Goal: Transaction & Acquisition: Purchase product/service

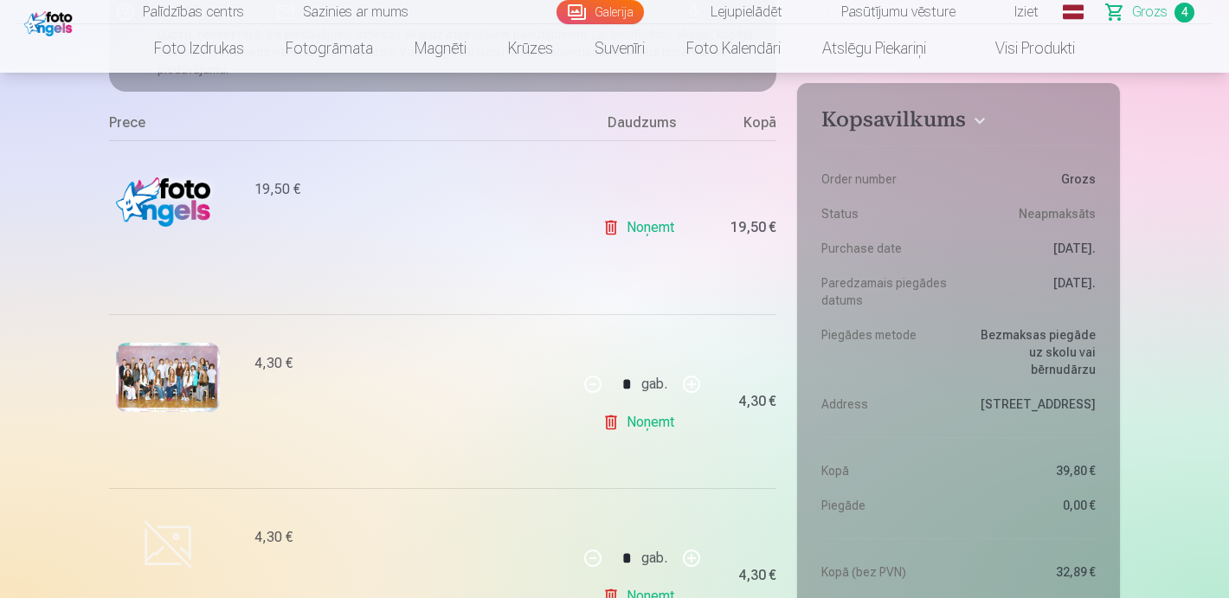
scroll to position [280, 0]
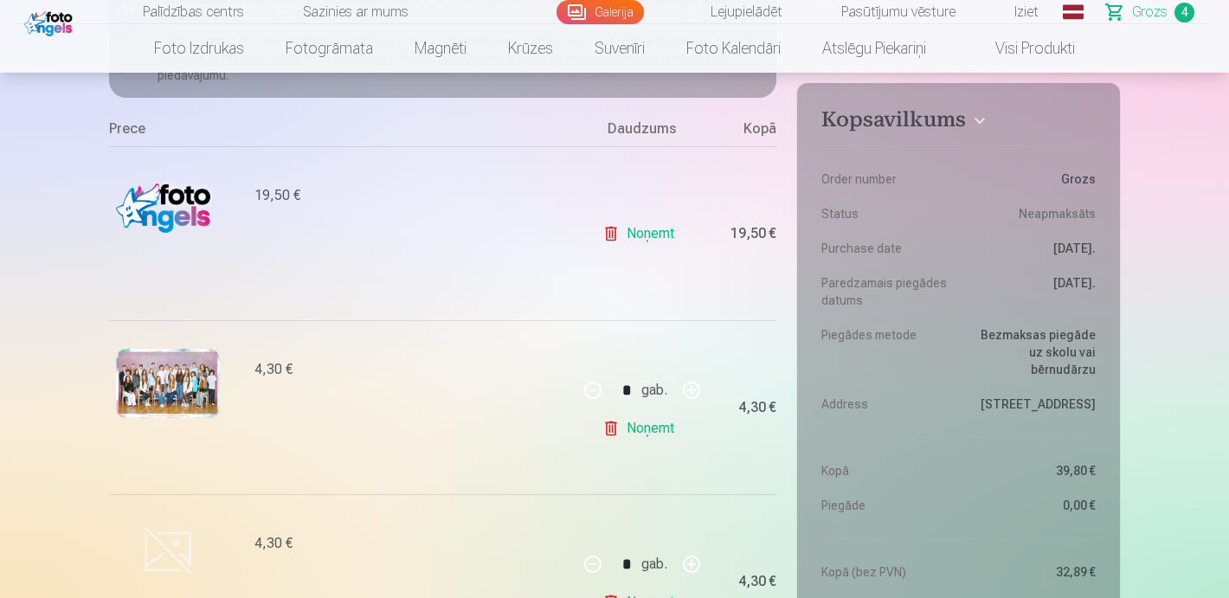
click at [643, 245] on link "Noņemt" at bounding box center [642, 233] width 79 height 35
type input "*"
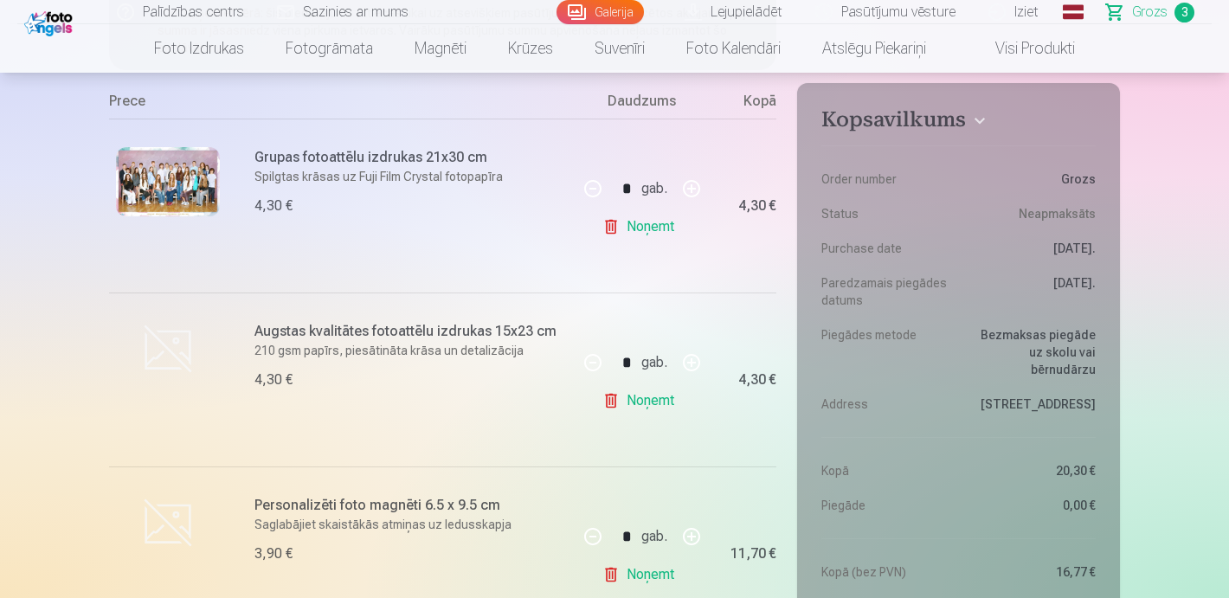
scroll to position [257, 0]
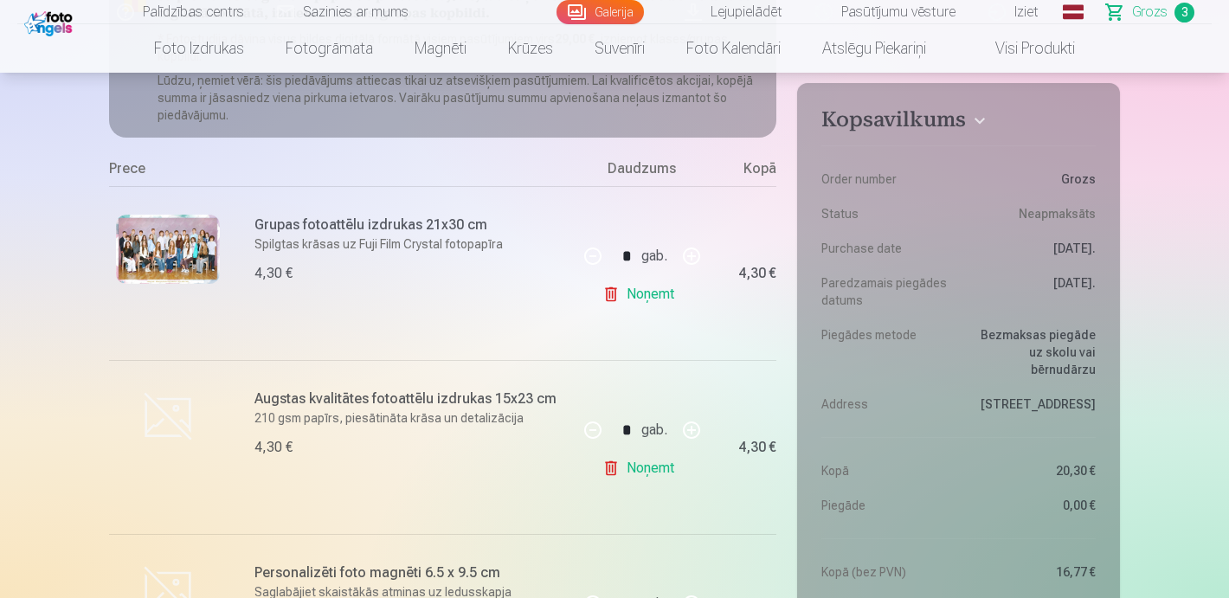
click at [588, 11] on link "Galerija" at bounding box center [600, 12] width 87 height 24
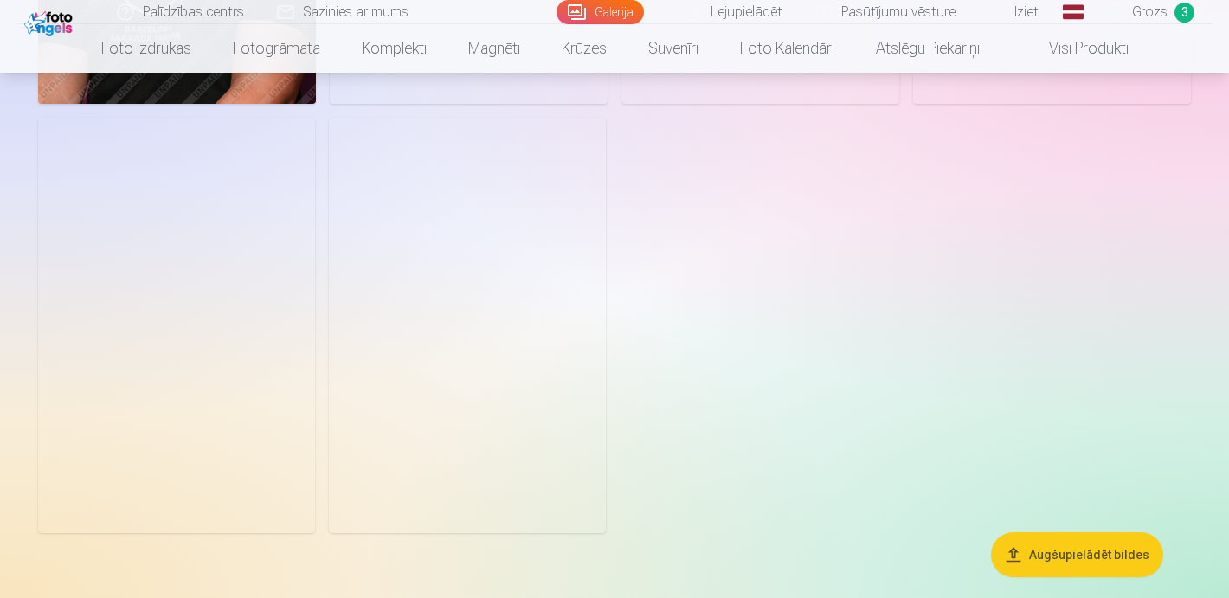
scroll to position [1047, 0]
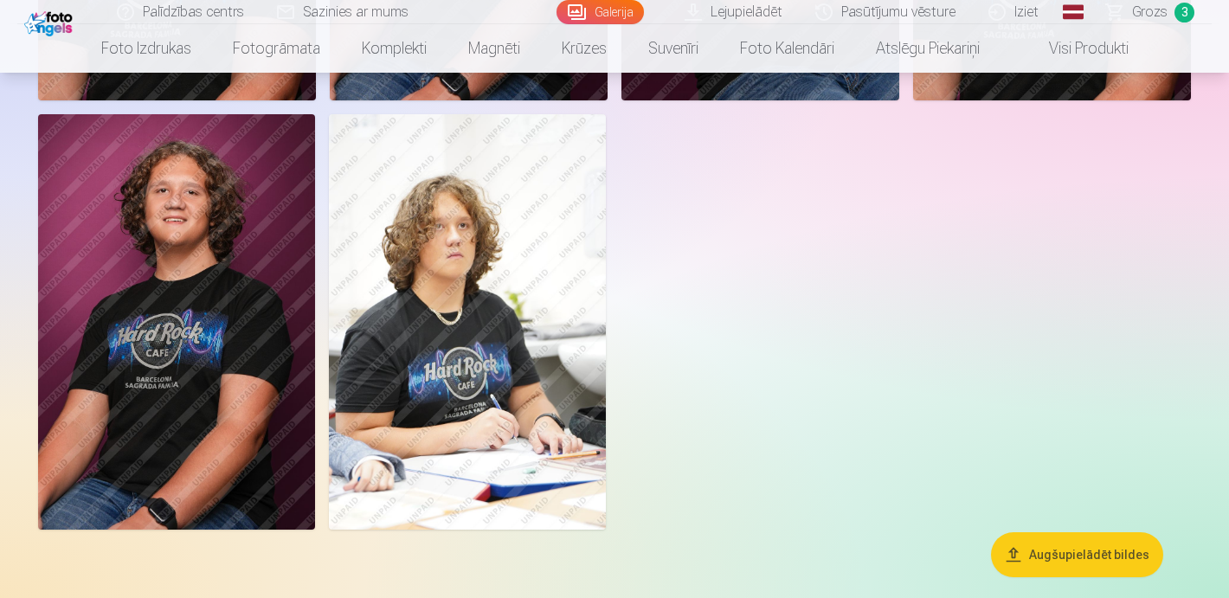
click at [203, 365] on img at bounding box center [176, 322] width 277 height 416
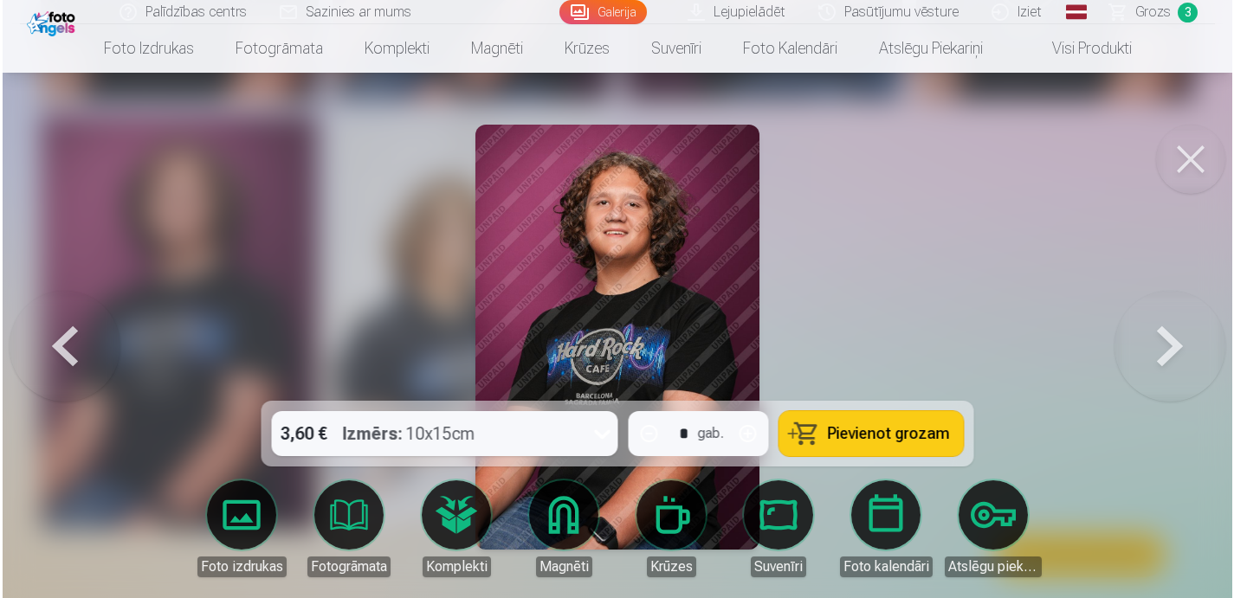
scroll to position [1049, 0]
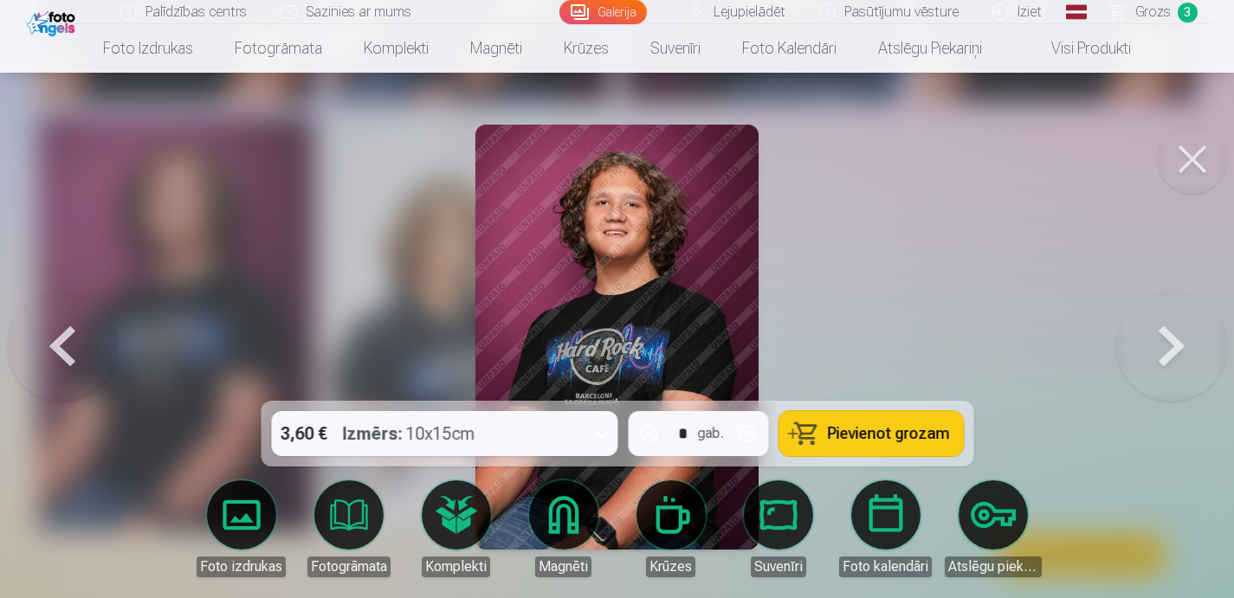
click at [600, 439] on icon at bounding box center [602, 434] width 28 height 28
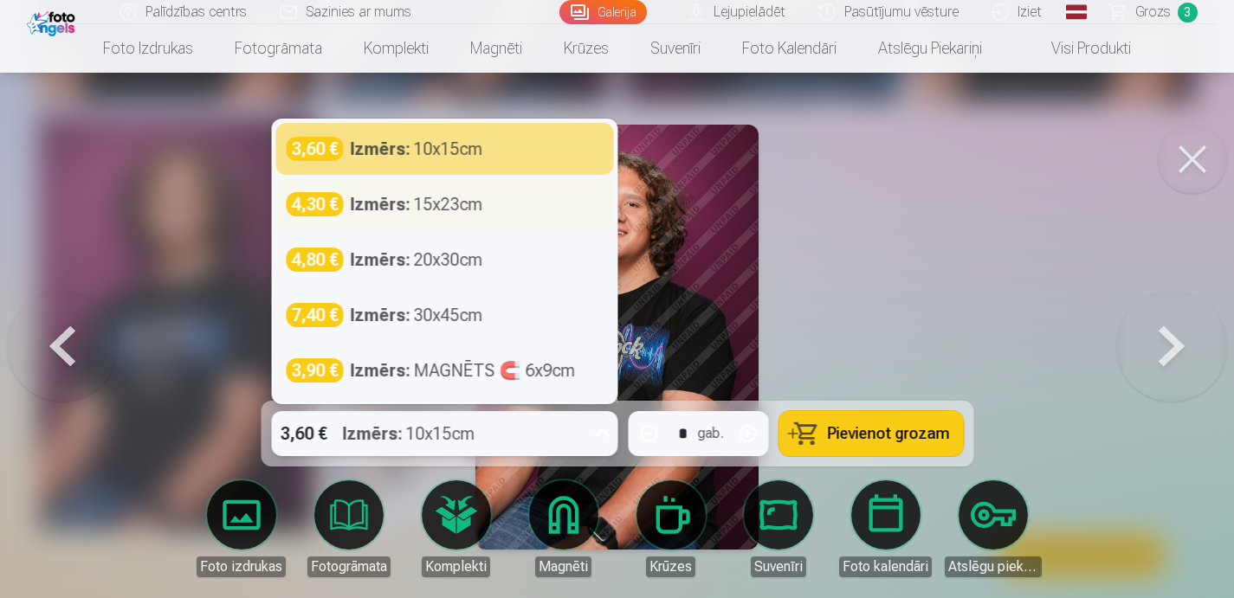
click at [435, 206] on div "Izmērs : 15x23cm" at bounding box center [416, 204] width 132 height 24
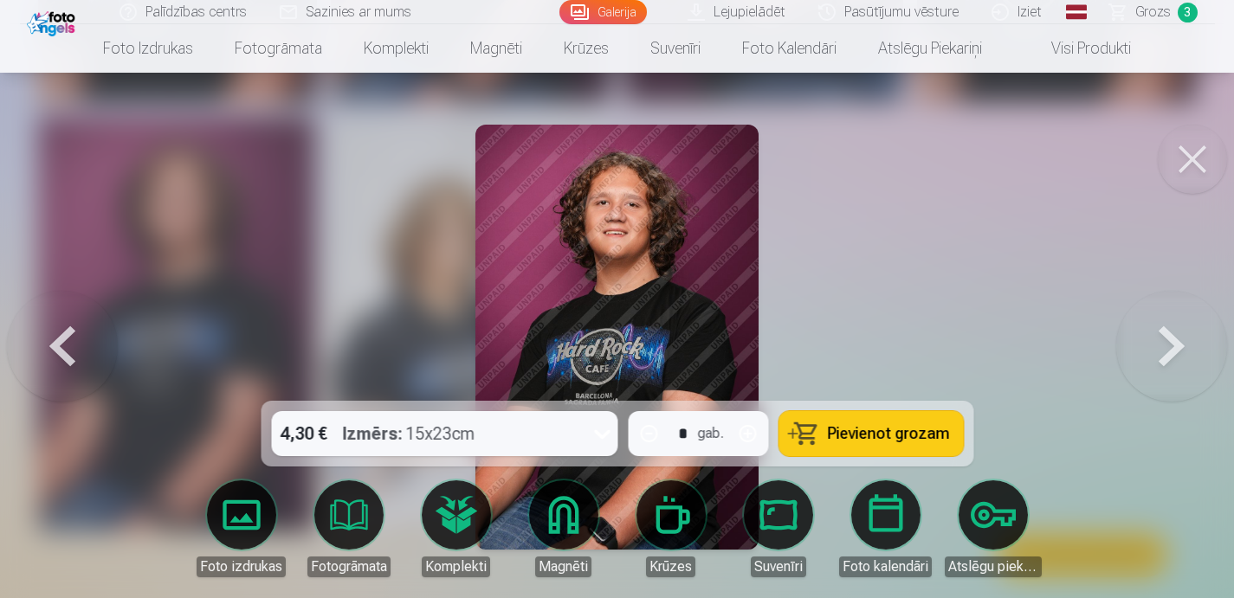
click at [854, 430] on span "Pievienot grozam" at bounding box center [888, 434] width 122 height 16
click at [1144, 12] on span "Grozs" at bounding box center [1152, 12] width 35 height 21
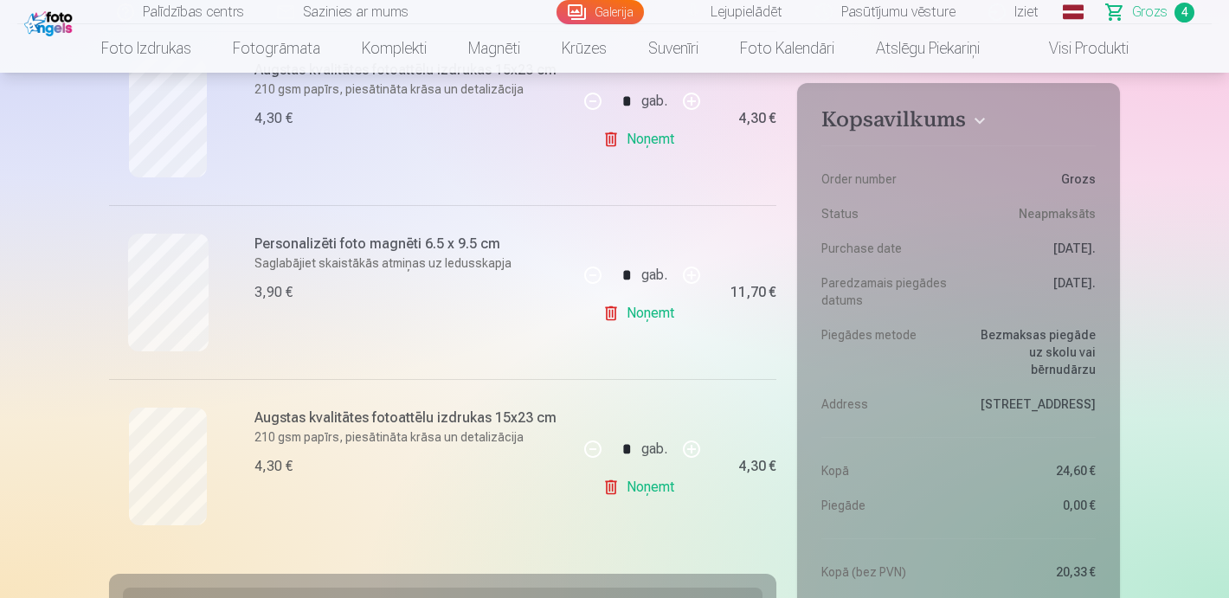
scroll to position [620, 0]
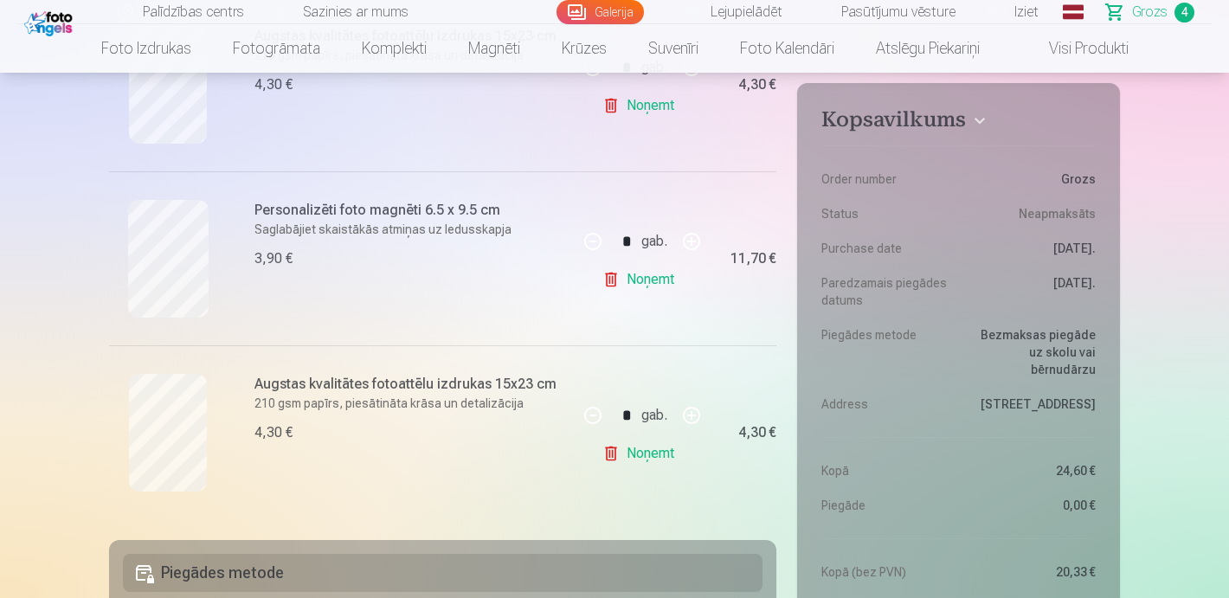
click at [287, 221] on p "Saglabājiet skaistākās atmiņas uz ledusskapja" at bounding box center [411, 229] width 313 height 17
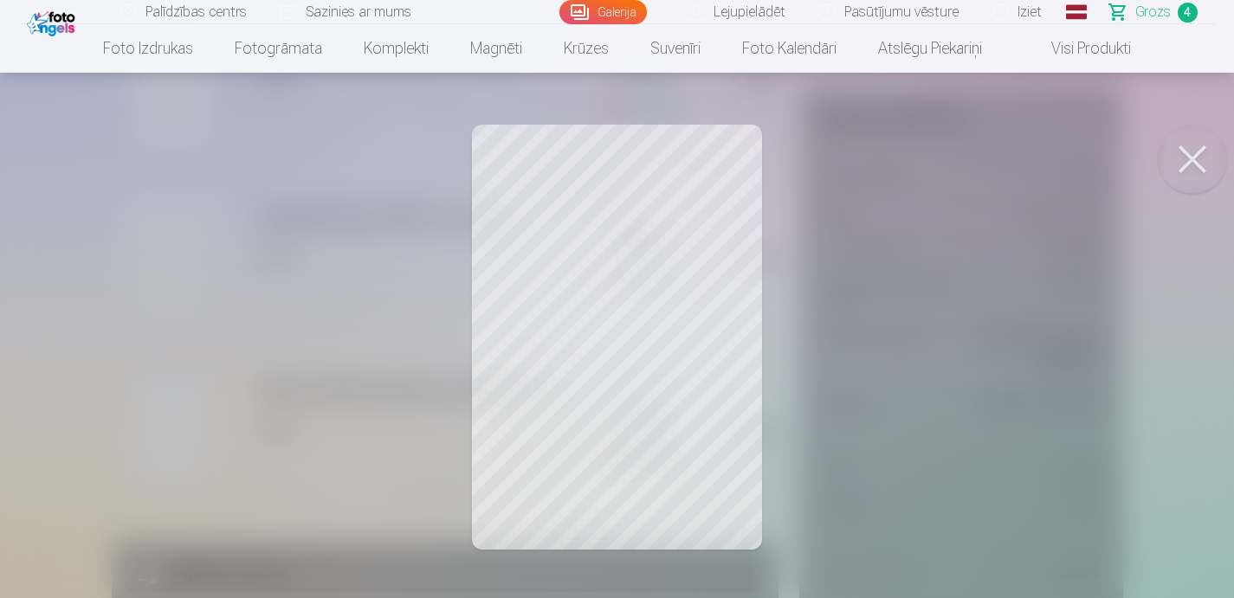
click at [1192, 158] on button at bounding box center [1191, 159] width 69 height 69
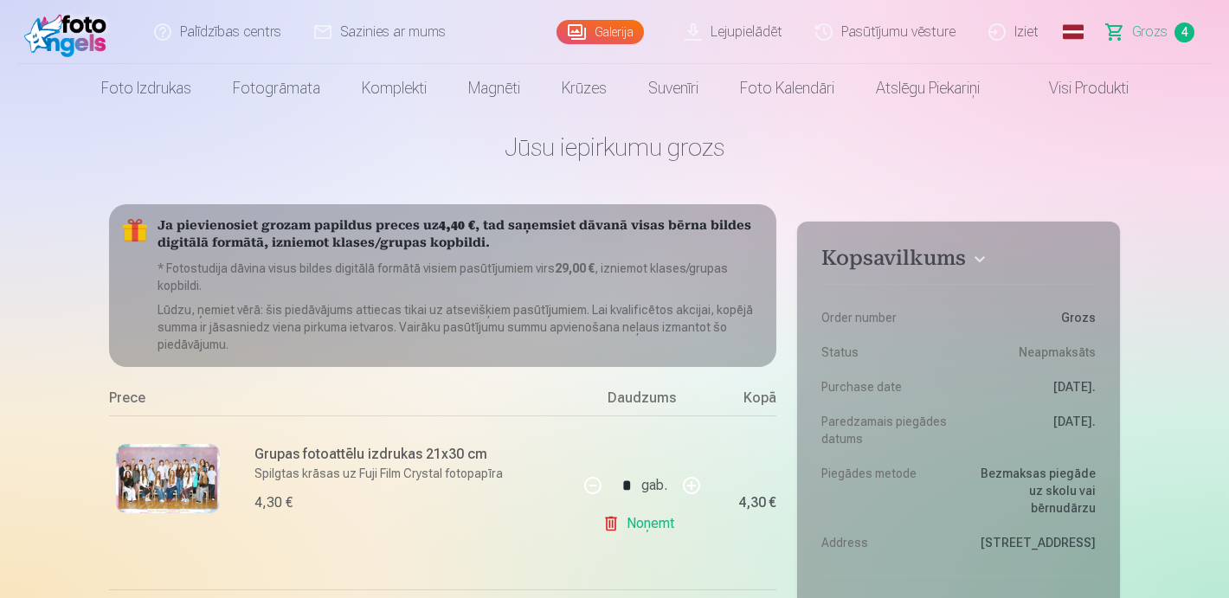
scroll to position [0, 0]
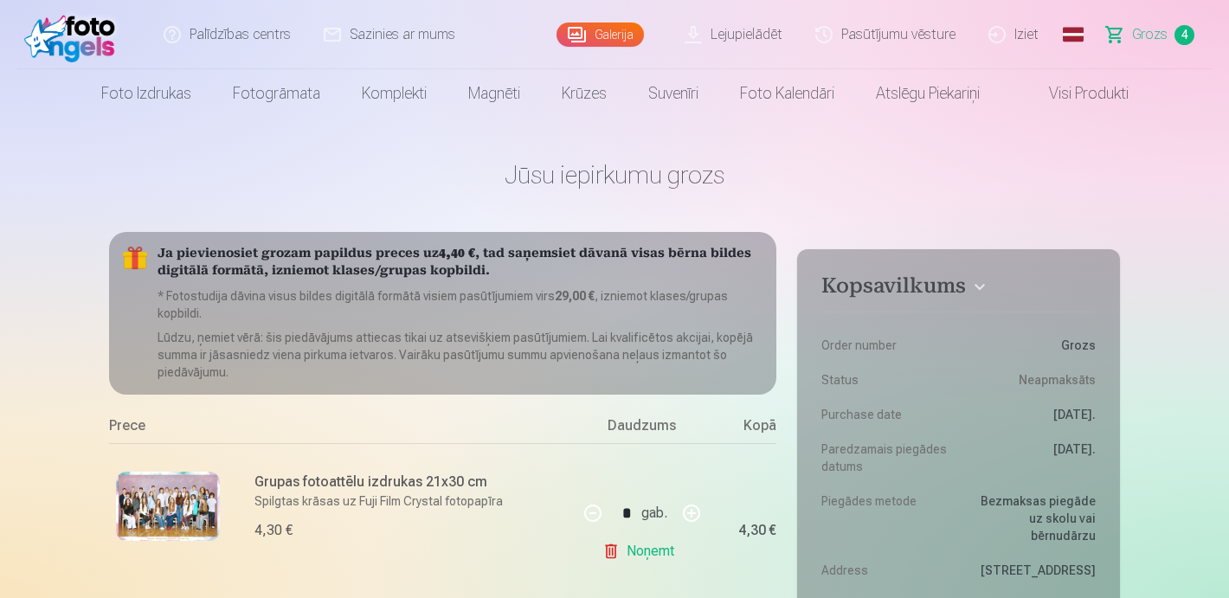
click at [596, 40] on link "Galerija" at bounding box center [600, 35] width 87 height 24
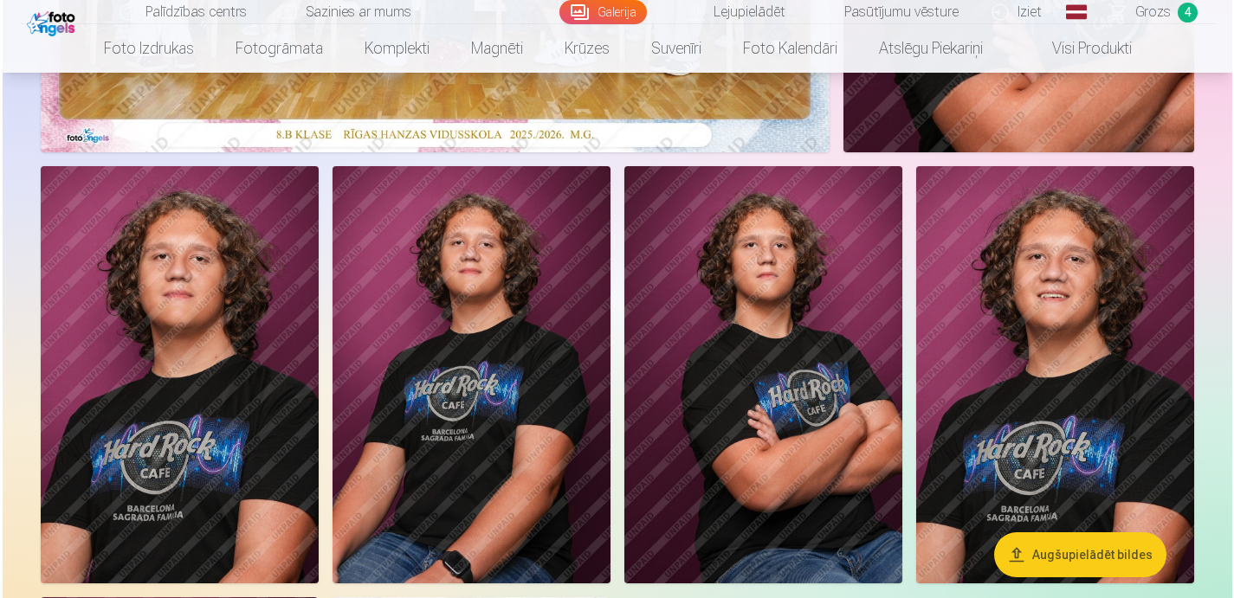
scroll to position [562, 0]
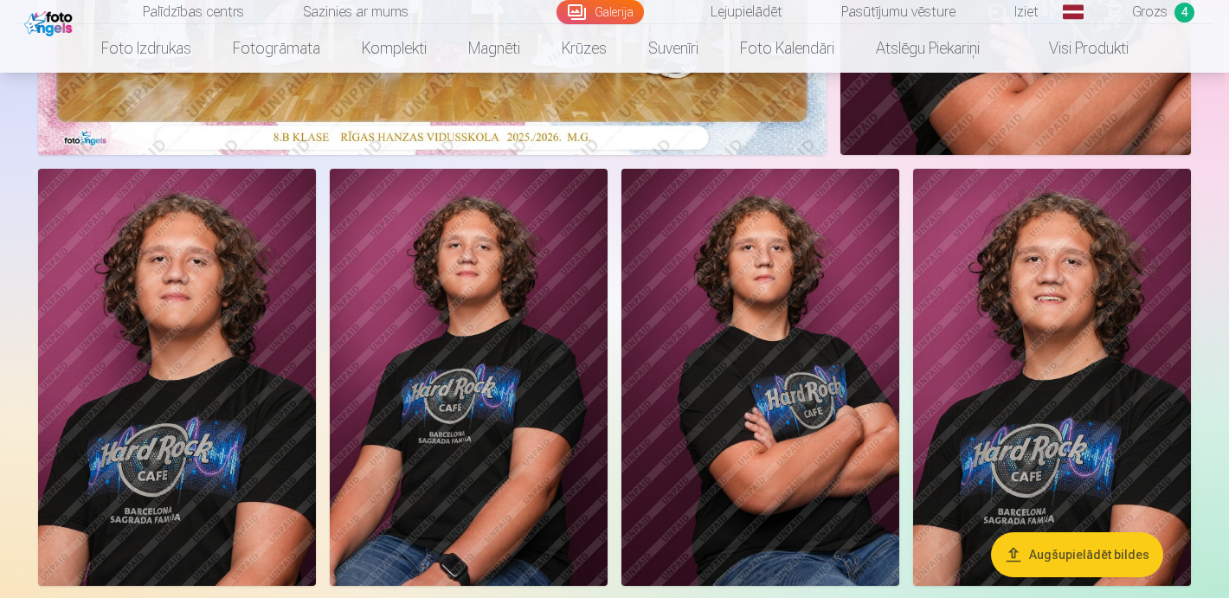
click at [979, 311] on img at bounding box center [1052, 377] width 278 height 417
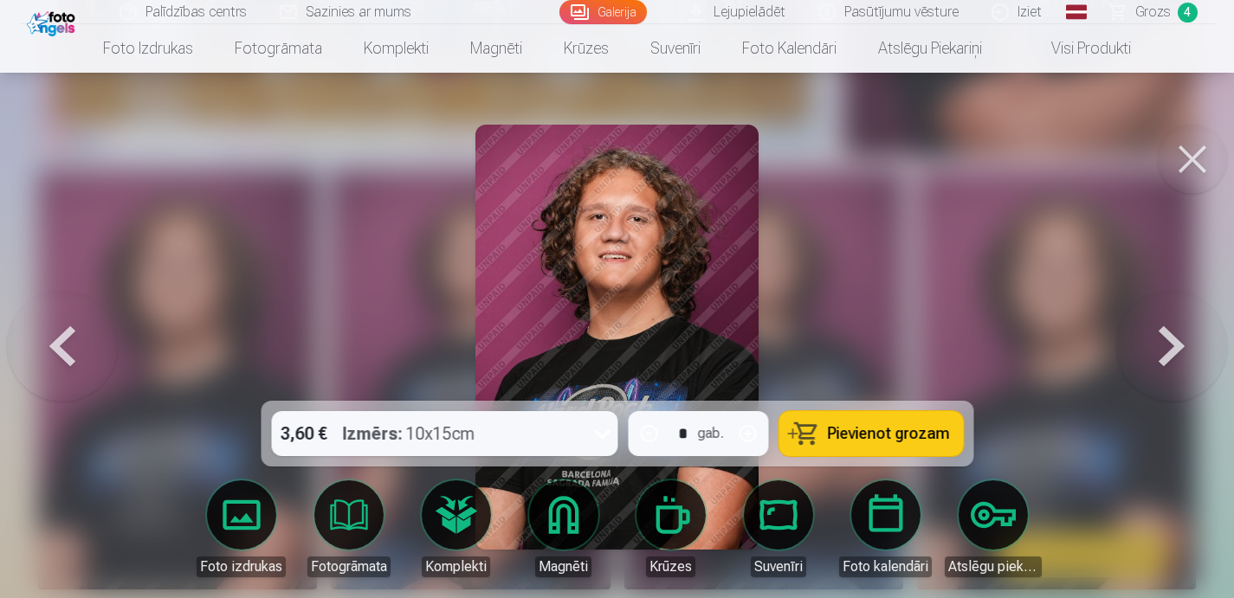
click at [588, 440] on icon at bounding box center [602, 434] width 28 height 28
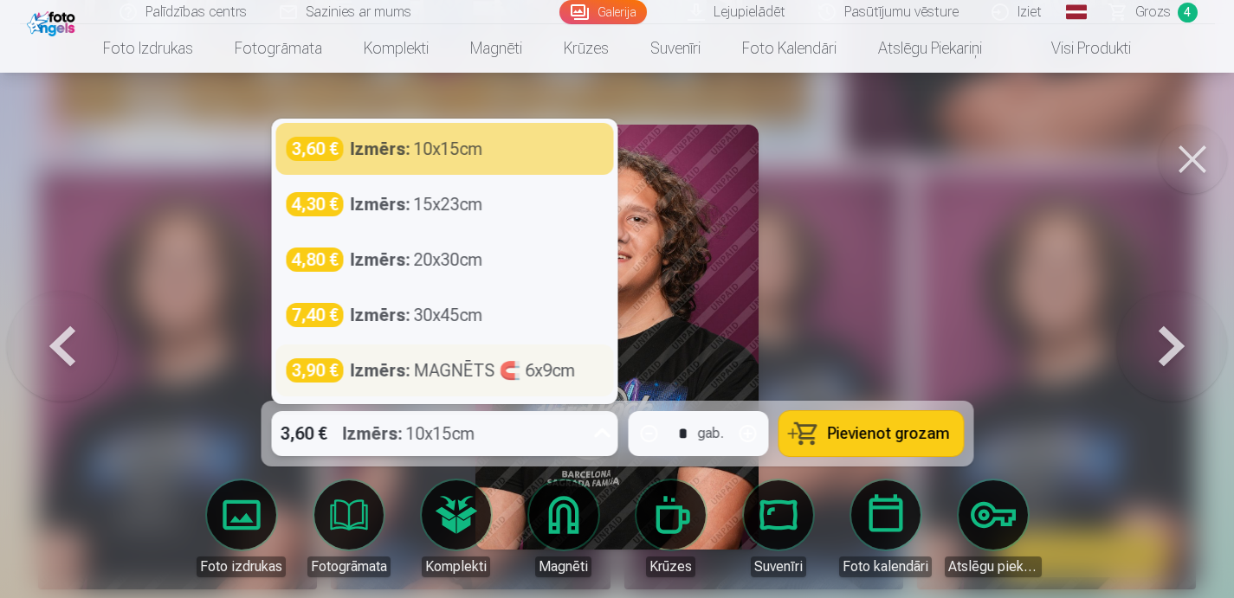
click at [527, 373] on div "Izmērs : MAGNĒTS 🧲 6x9cm" at bounding box center [462, 370] width 225 height 24
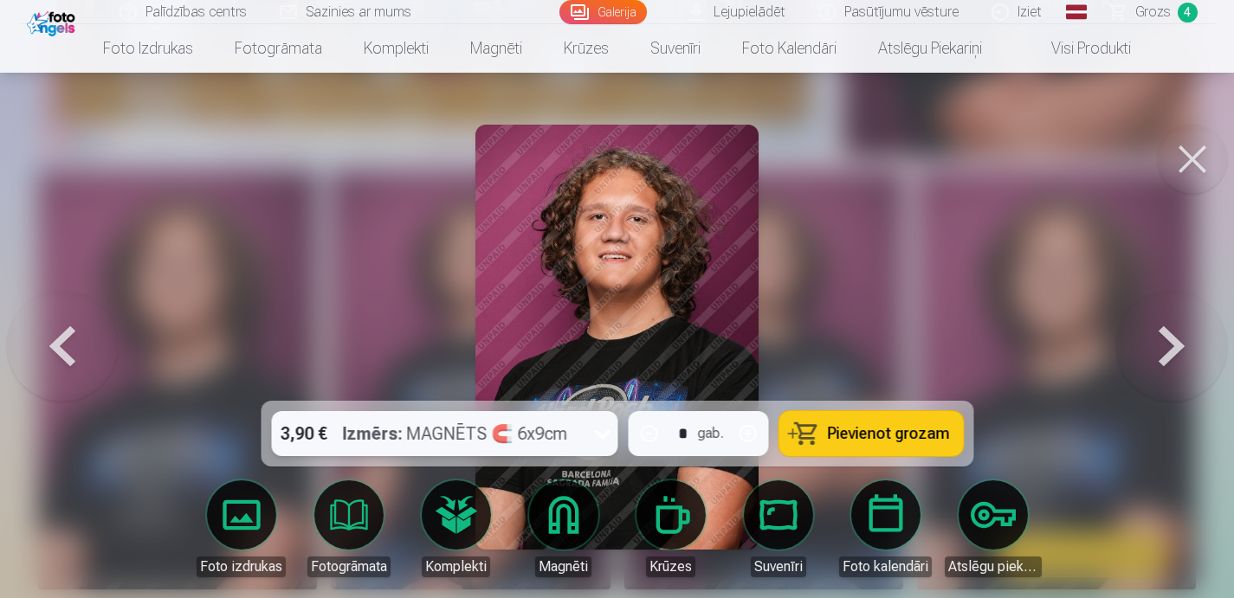
click at [866, 432] on span "Pievienot grozam" at bounding box center [888, 434] width 122 height 16
click at [1149, 4] on span "Grozs" at bounding box center [1152, 12] width 35 height 21
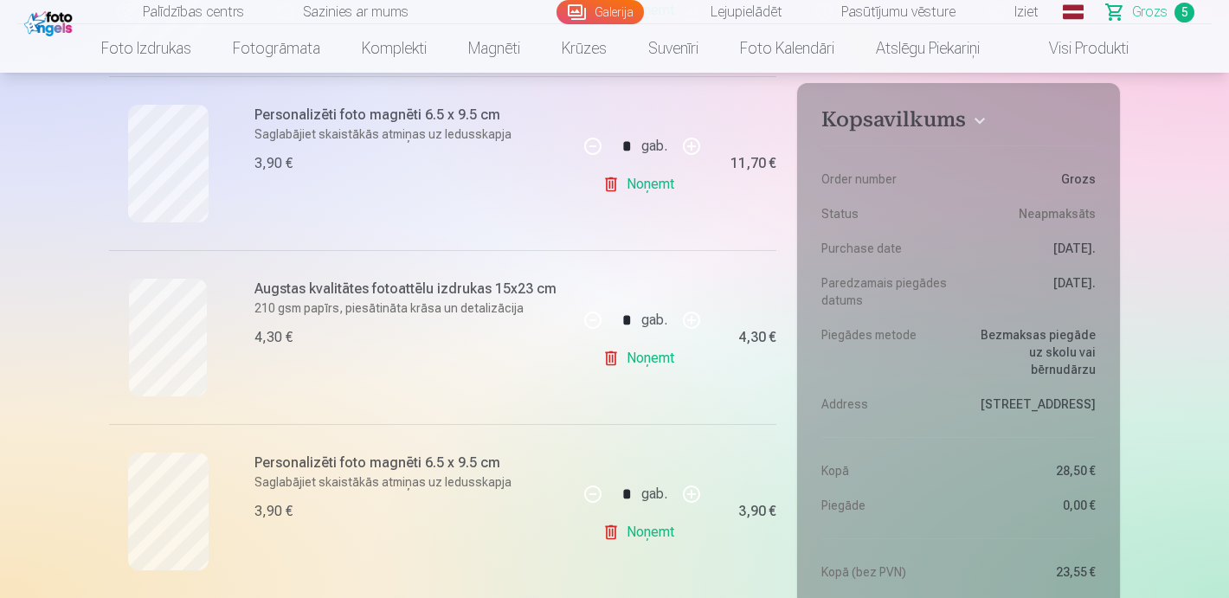
scroll to position [726, 0]
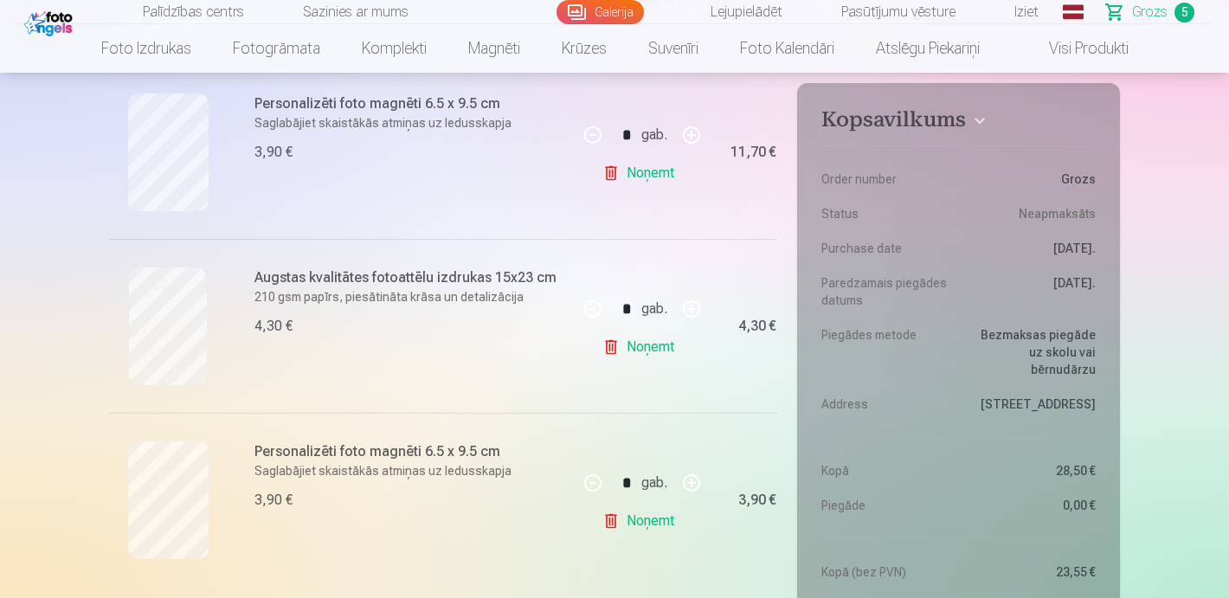
click at [656, 348] on link "Noņemt" at bounding box center [642, 347] width 79 height 35
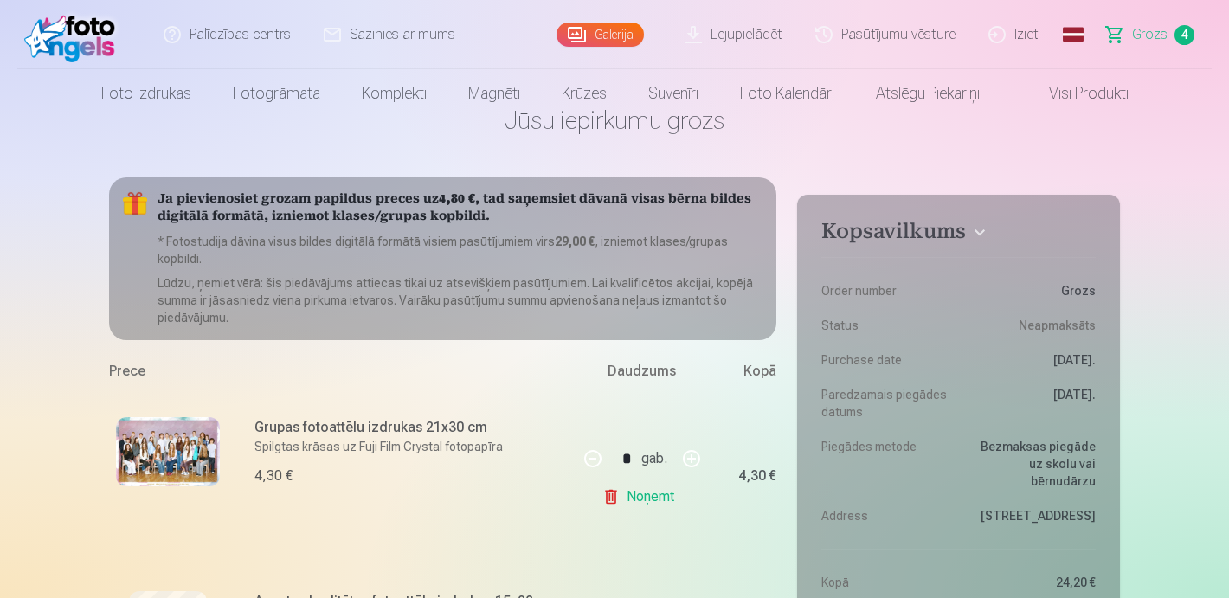
scroll to position [0, 0]
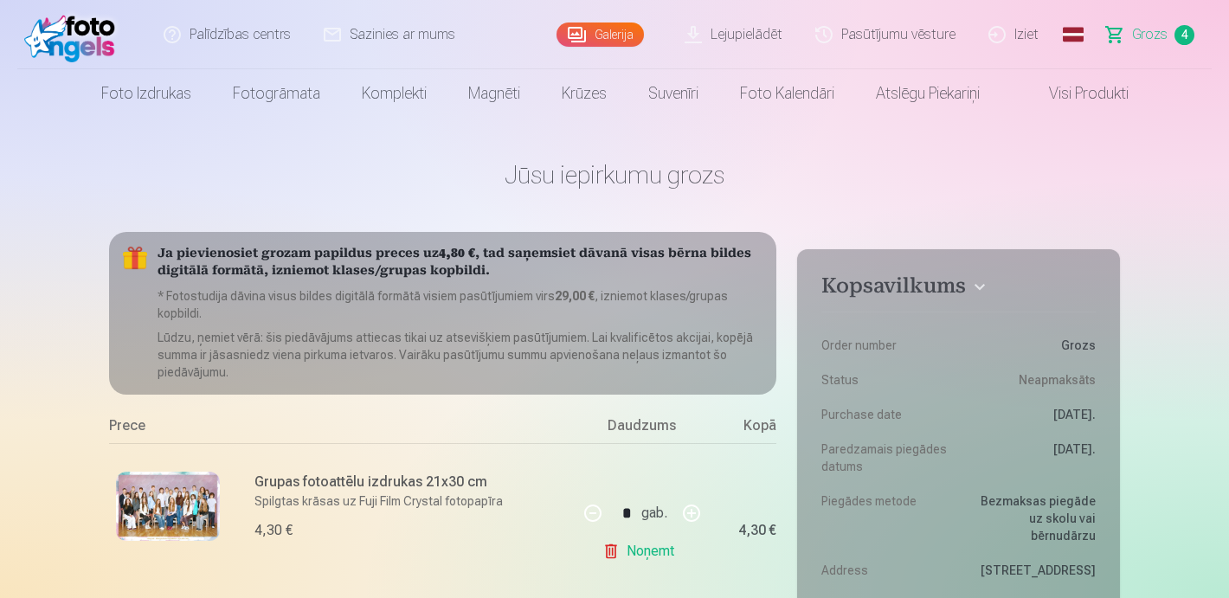
click at [576, 20] on div "Galerija" at bounding box center [604, 34] width 95 height 69
click at [578, 42] on link "Galerija" at bounding box center [600, 35] width 87 height 24
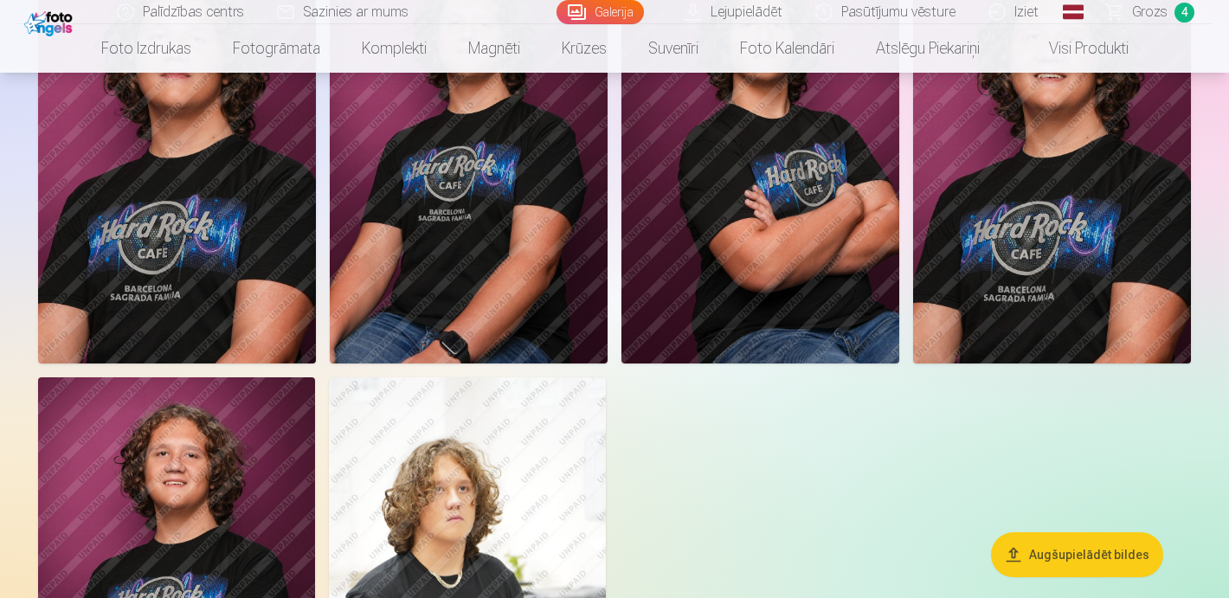
scroll to position [786, 0]
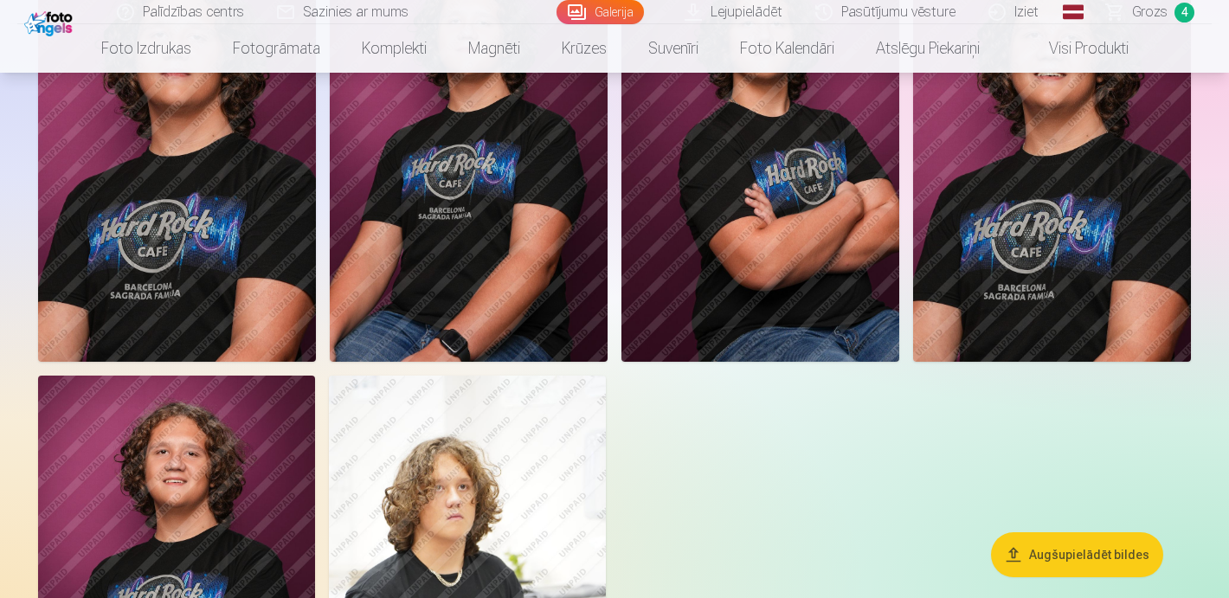
click at [177, 474] on img at bounding box center [176, 584] width 277 height 416
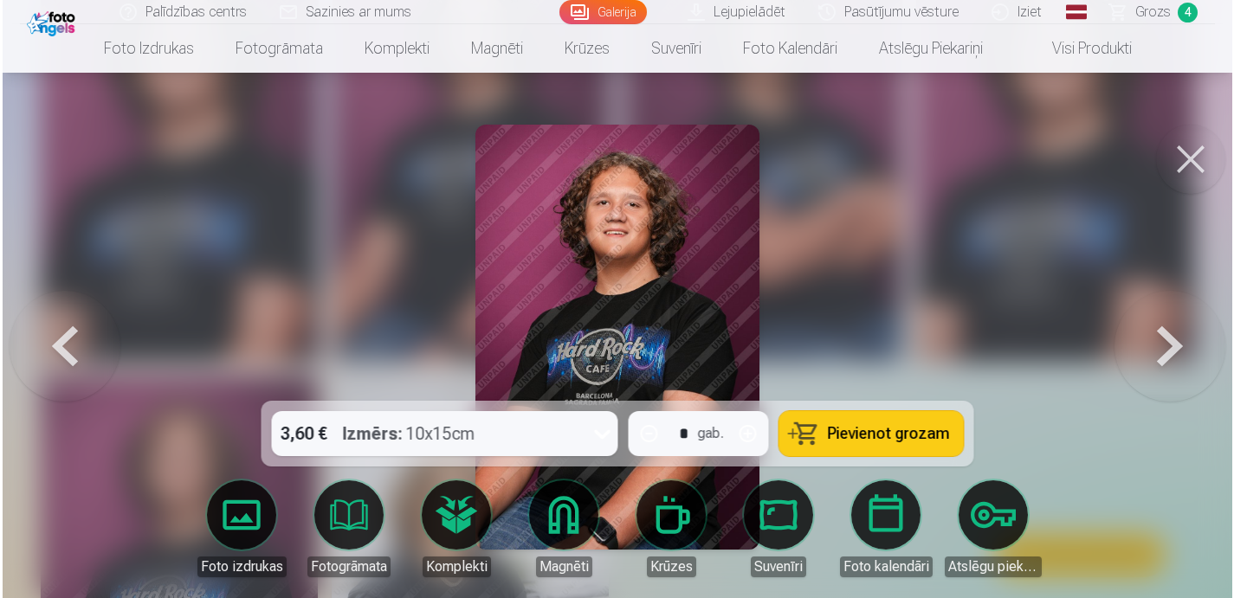
scroll to position [788, 0]
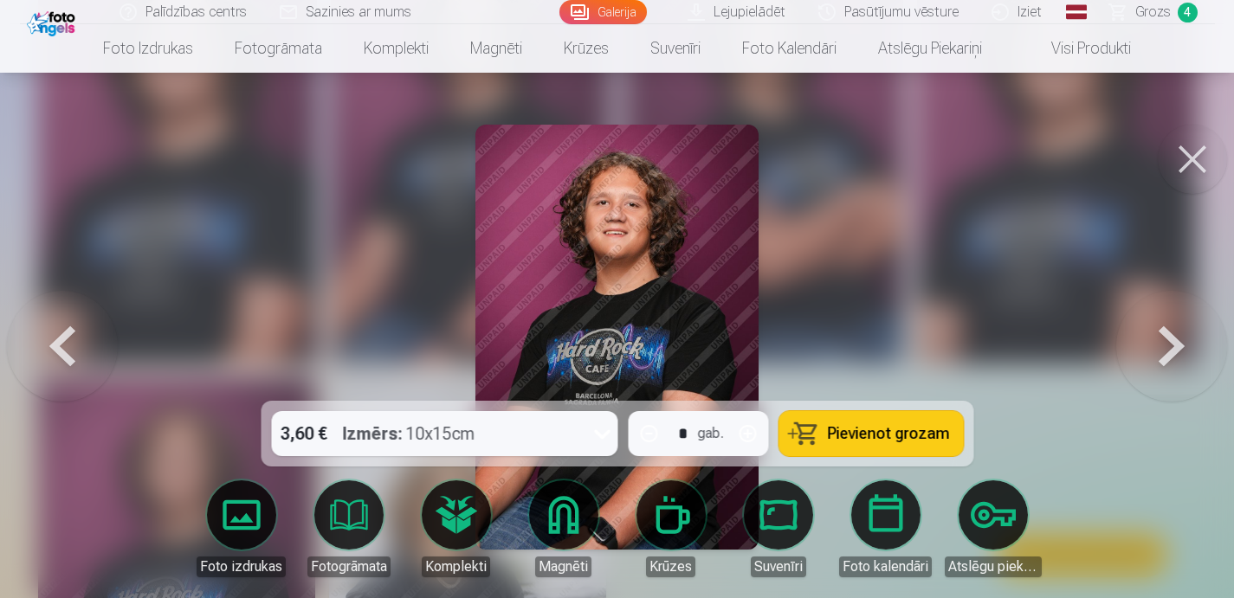
click at [602, 435] on icon at bounding box center [602, 435] width 16 height 10
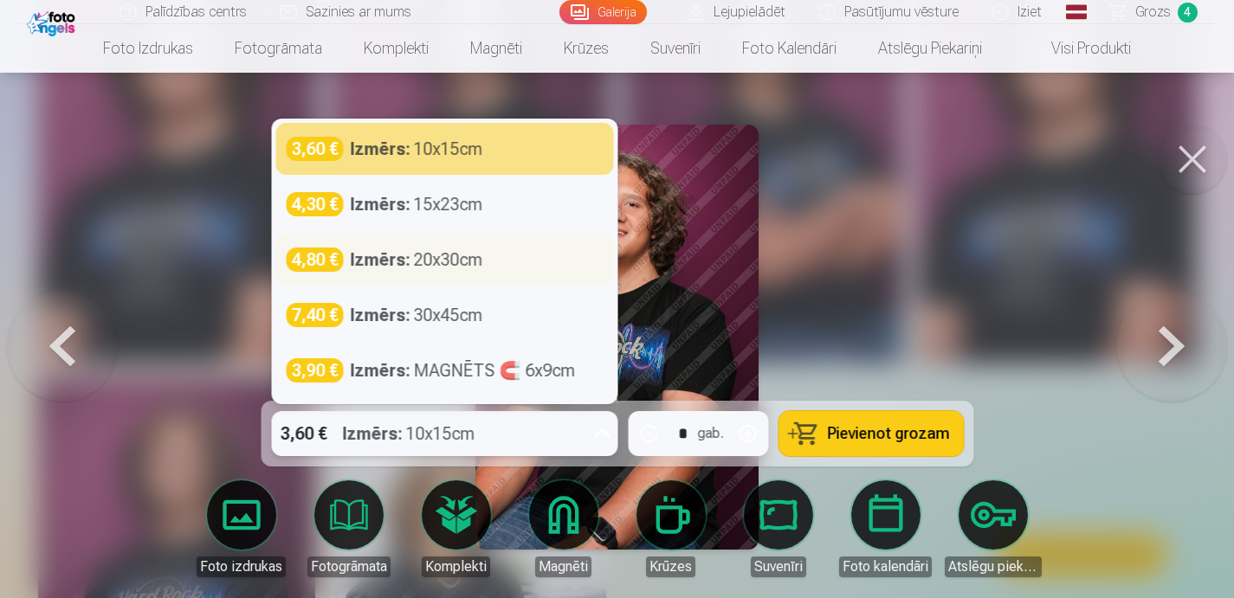
click at [443, 254] on div "Izmērs : 20x30cm" at bounding box center [416, 260] width 132 height 24
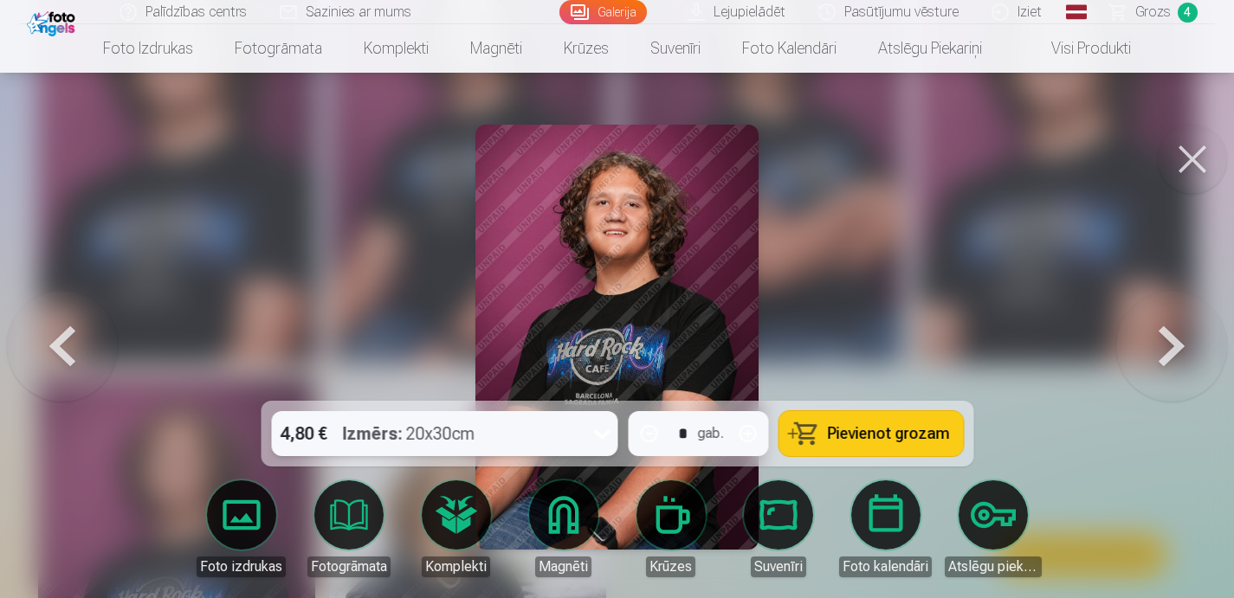
click at [918, 437] on span "Pievienot grozam" at bounding box center [888, 434] width 122 height 16
click at [1159, 7] on span "Grozs" at bounding box center [1152, 12] width 35 height 21
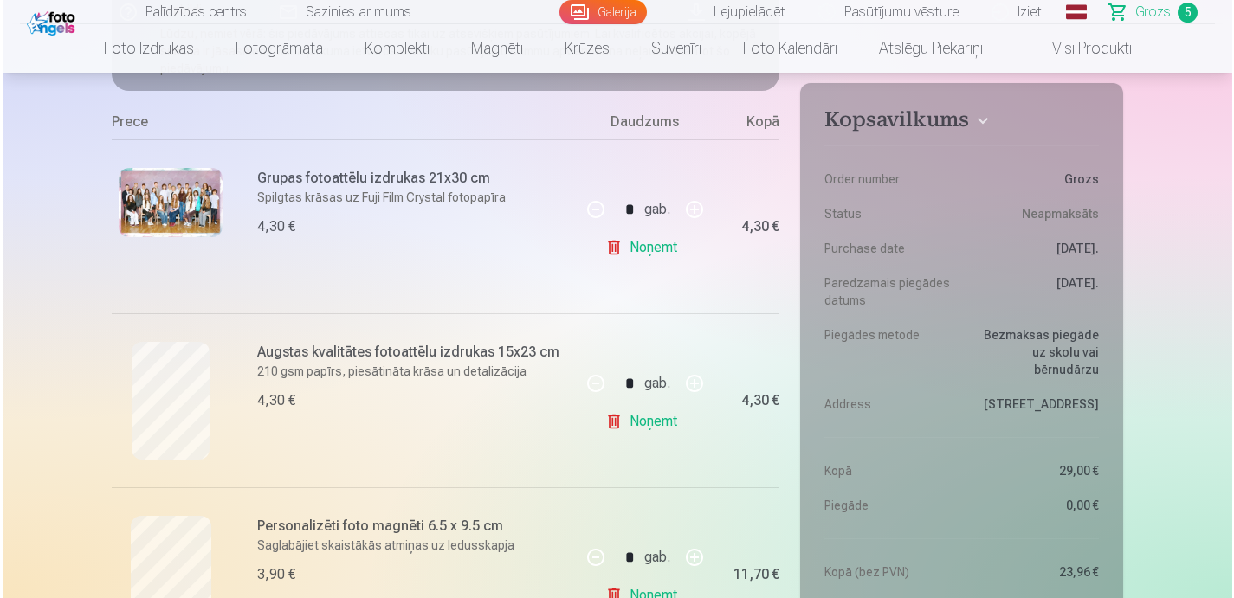
scroll to position [286, 0]
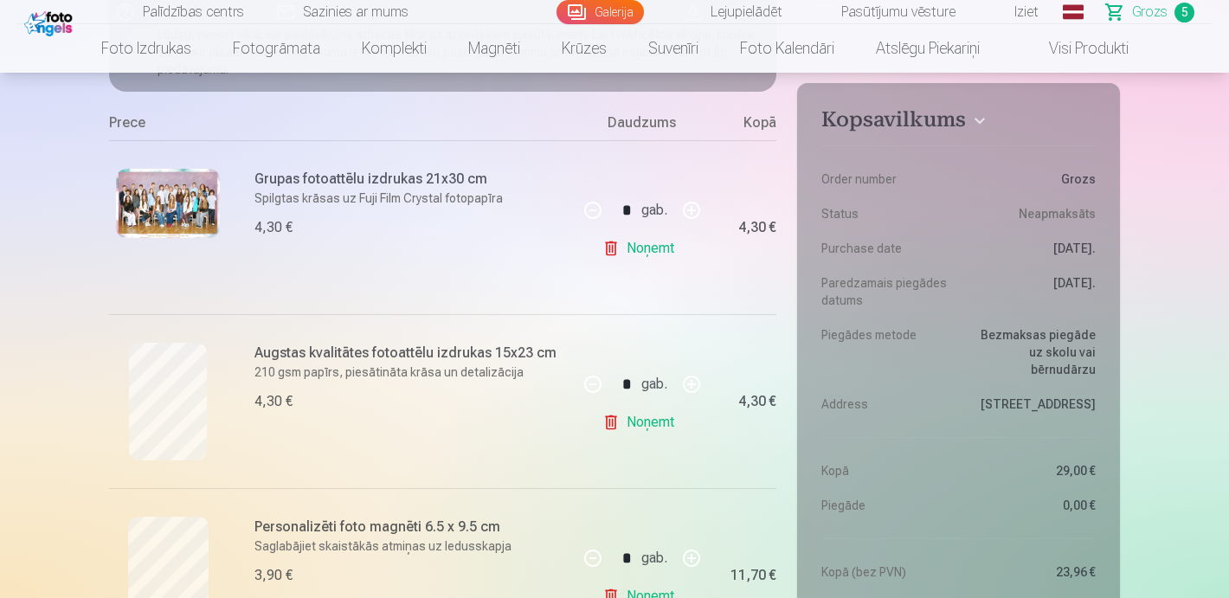
click at [136, 203] on img at bounding box center [168, 203] width 104 height 69
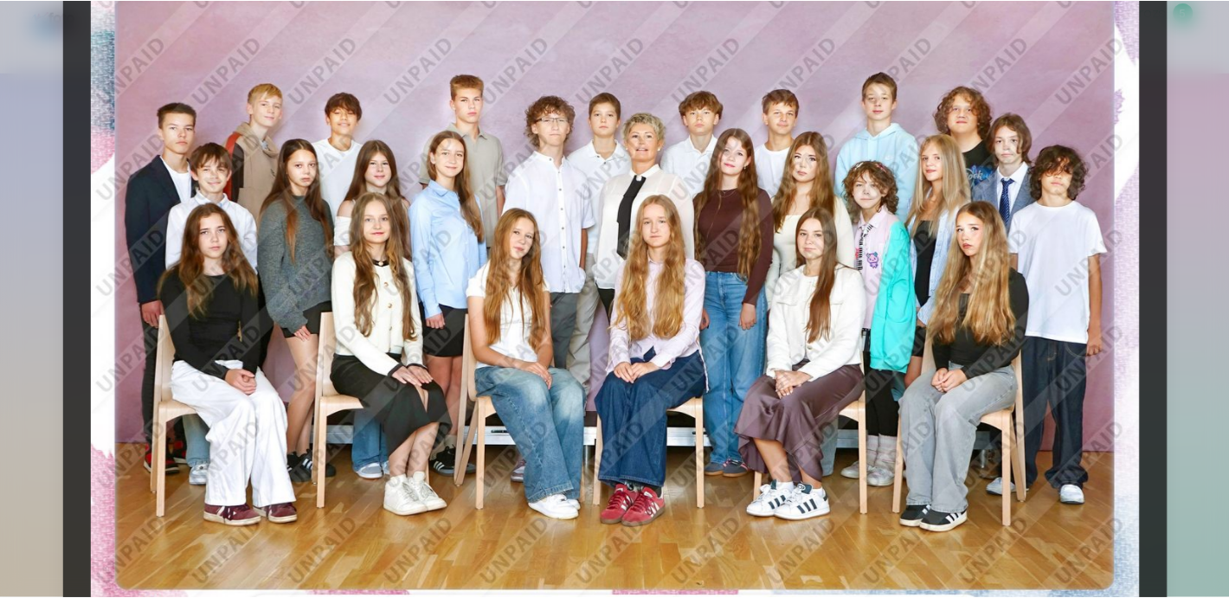
scroll to position [0, 0]
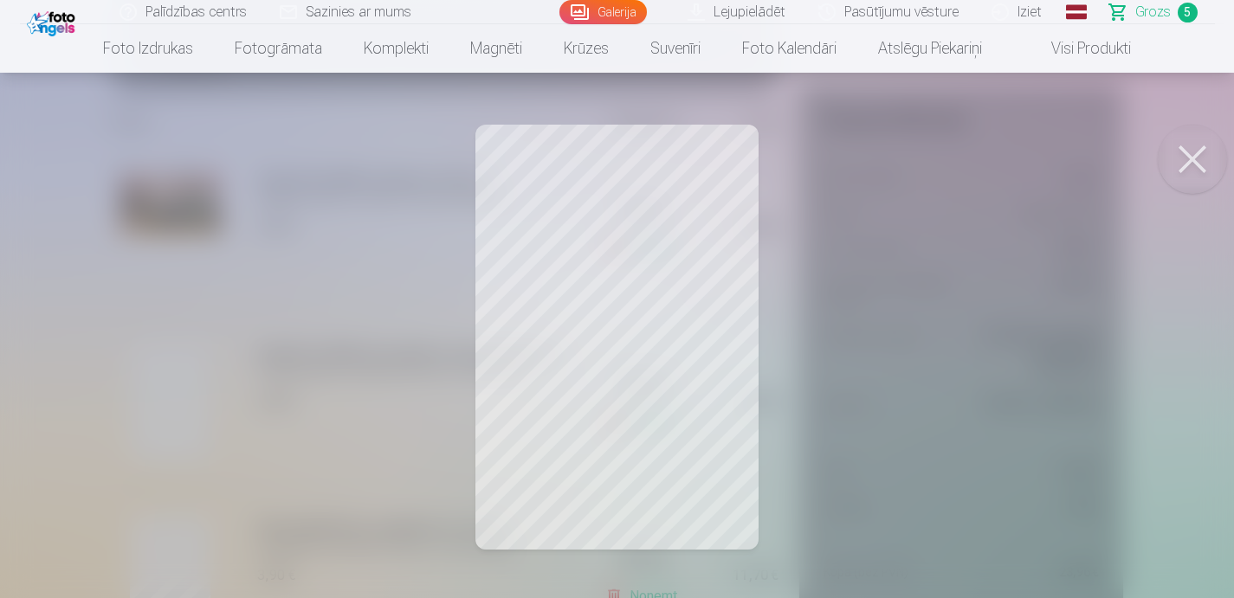
click at [641, 383] on div at bounding box center [617, 299] width 1234 height 598
click at [1176, 164] on button at bounding box center [1191, 159] width 69 height 69
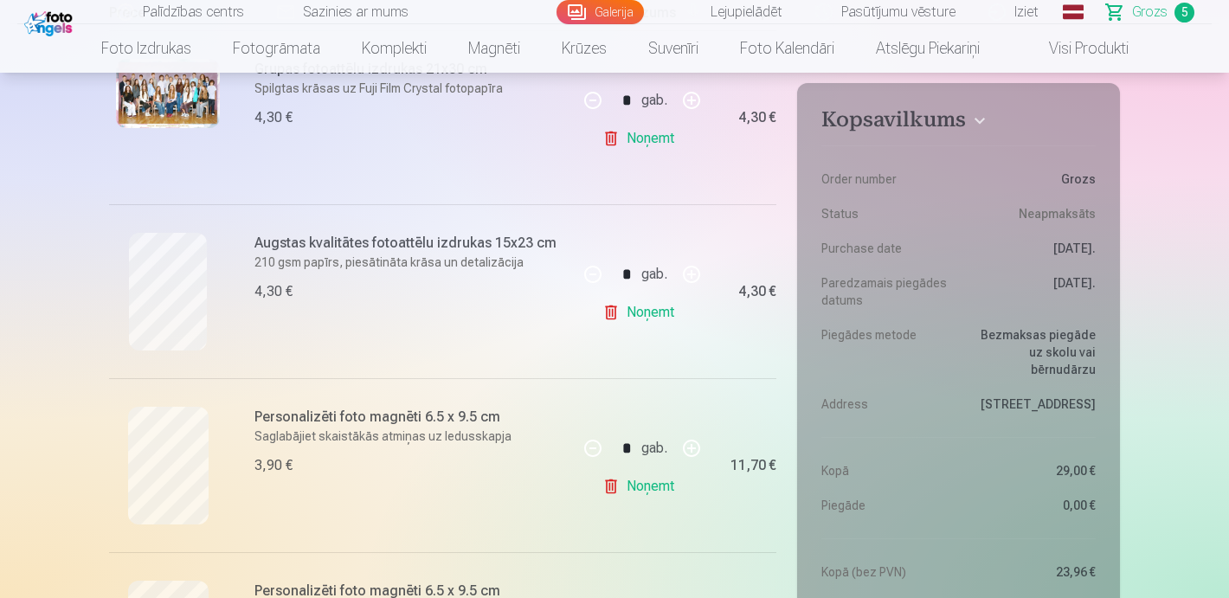
scroll to position [475, 0]
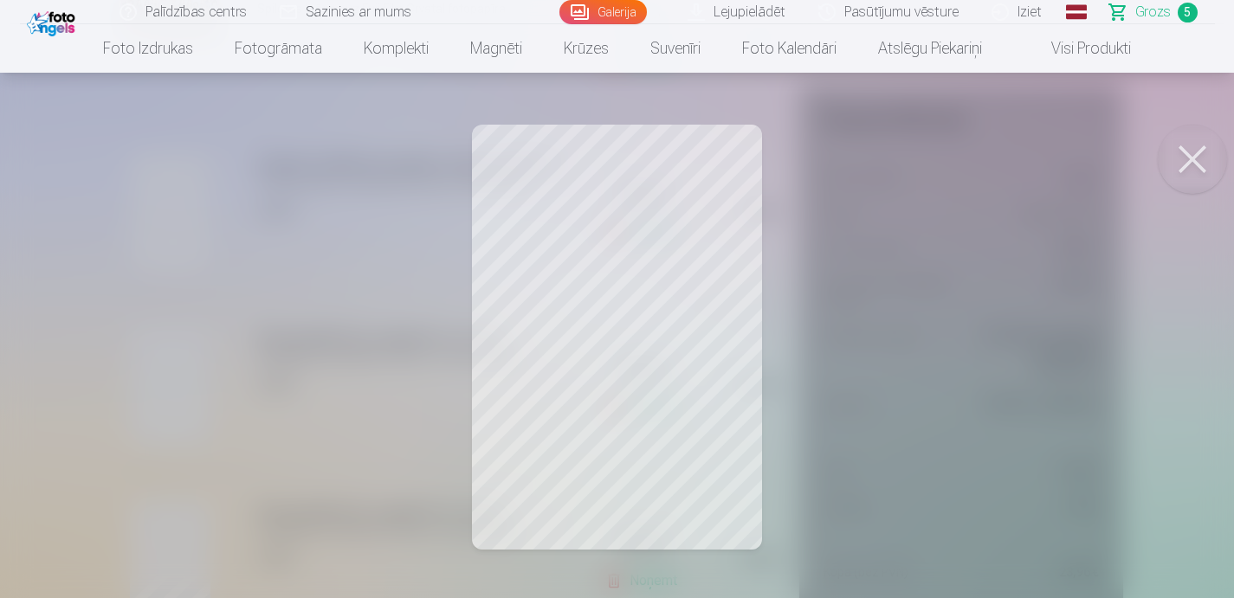
click at [1189, 151] on button at bounding box center [1191, 159] width 69 height 69
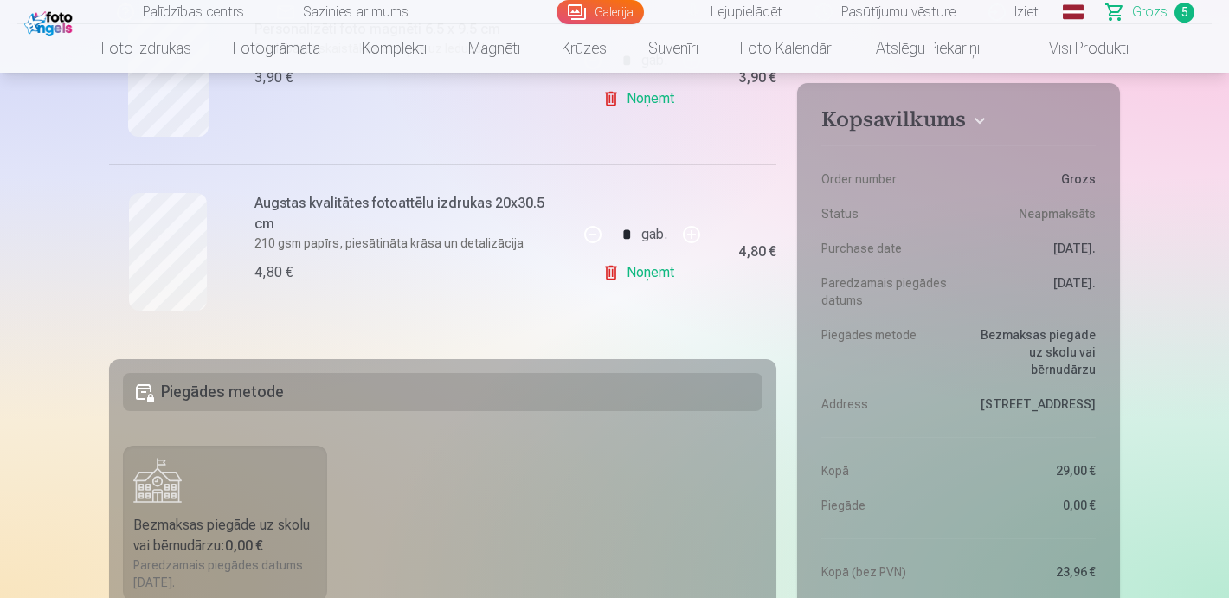
scroll to position [958, 0]
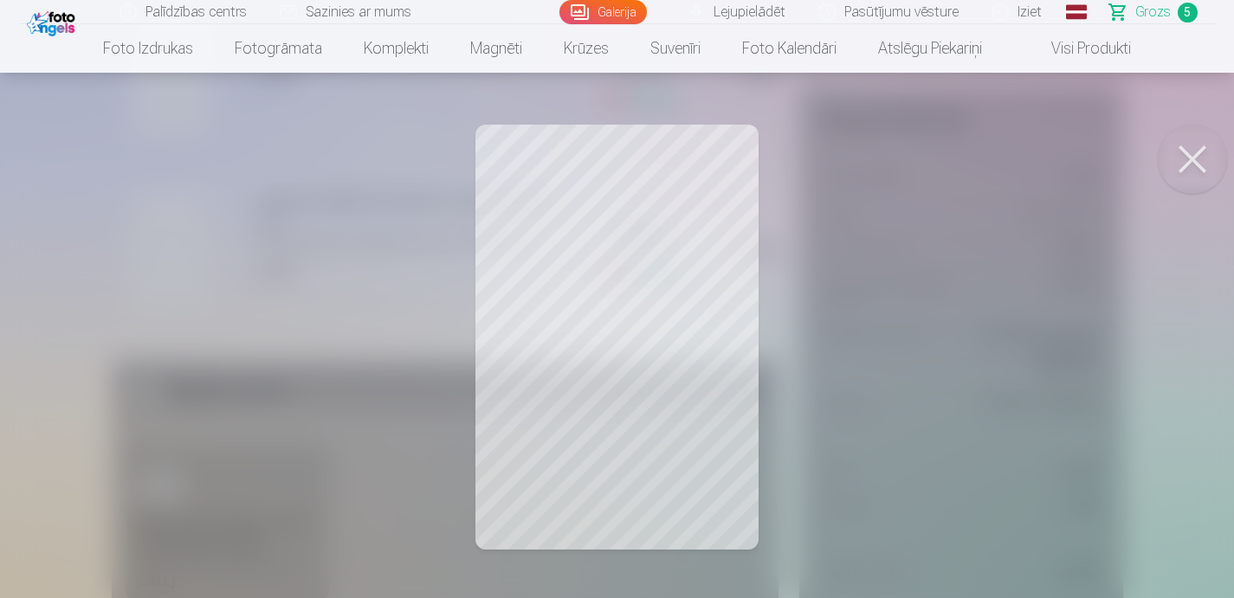
click at [1202, 158] on button at bounding box center [1191, 159] width 69 height 69
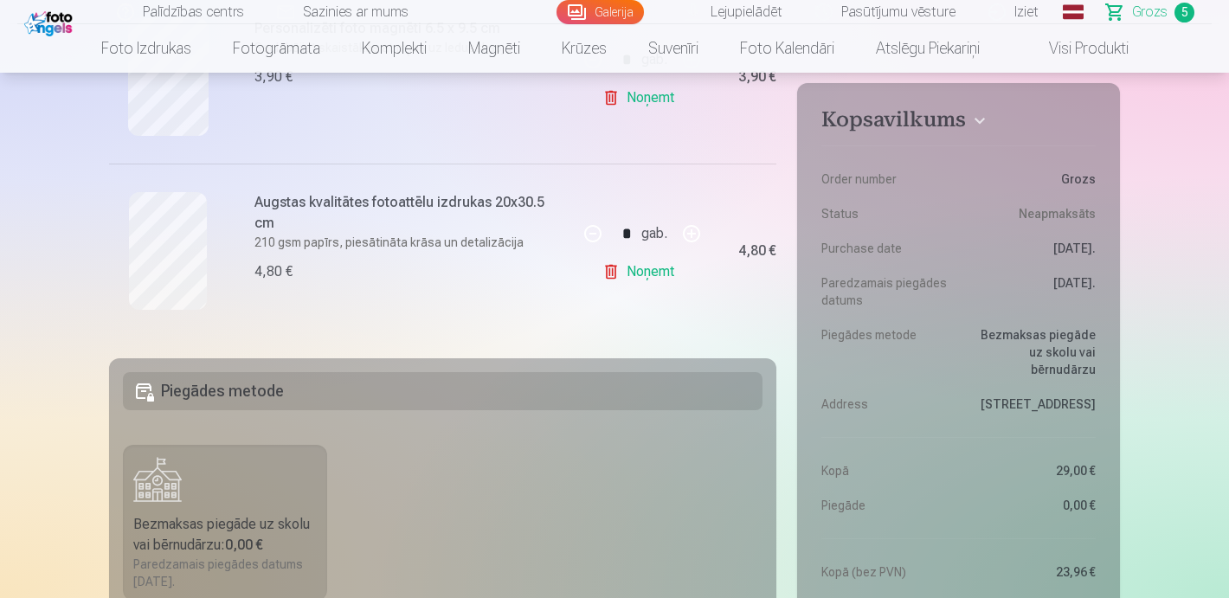
click at [602, 10] on link "Galerija" at bounding box center [600, 12] width 87 height 24
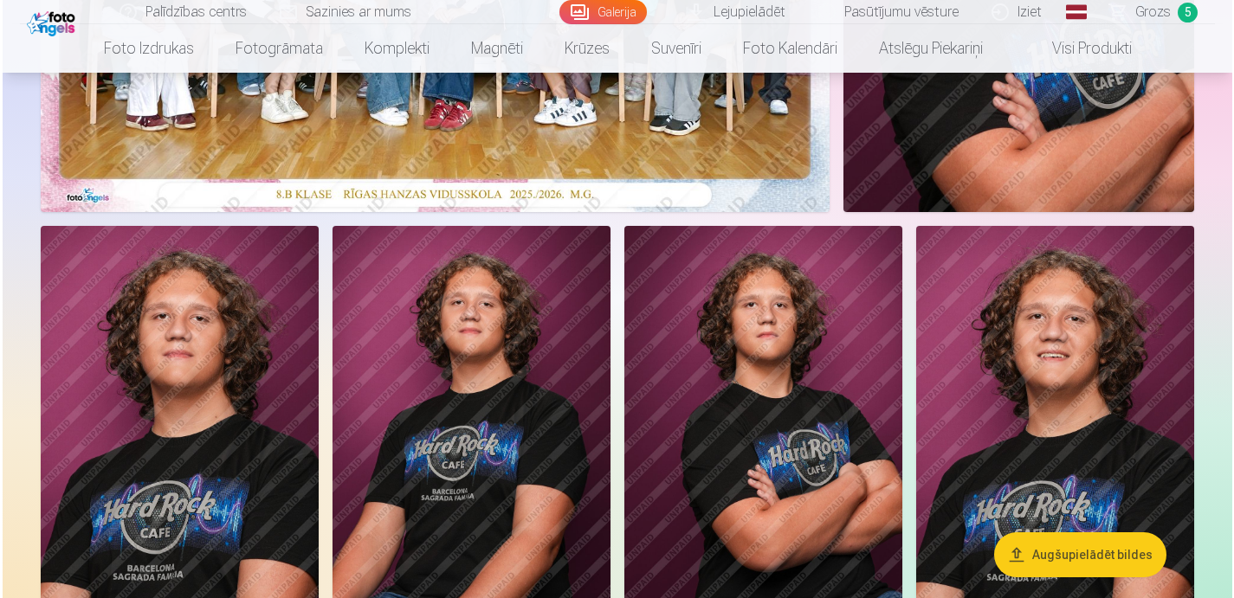
scroll to position [506, 0]
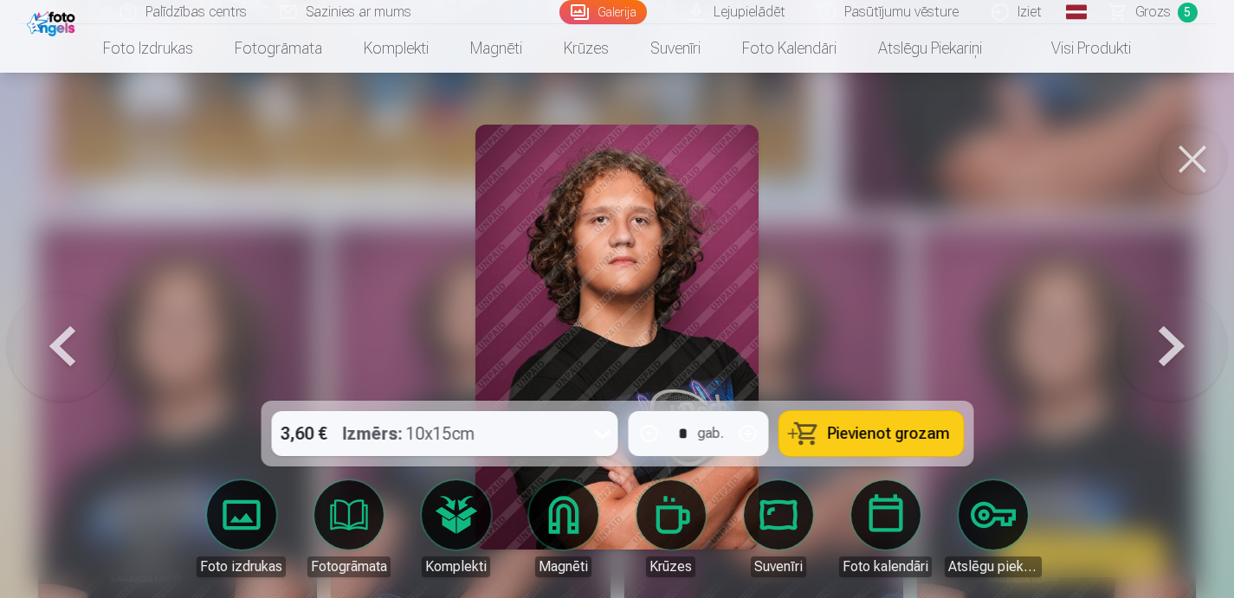
click at [1170, 347] on button at bounding box center [1171, 337] width 111 height 93
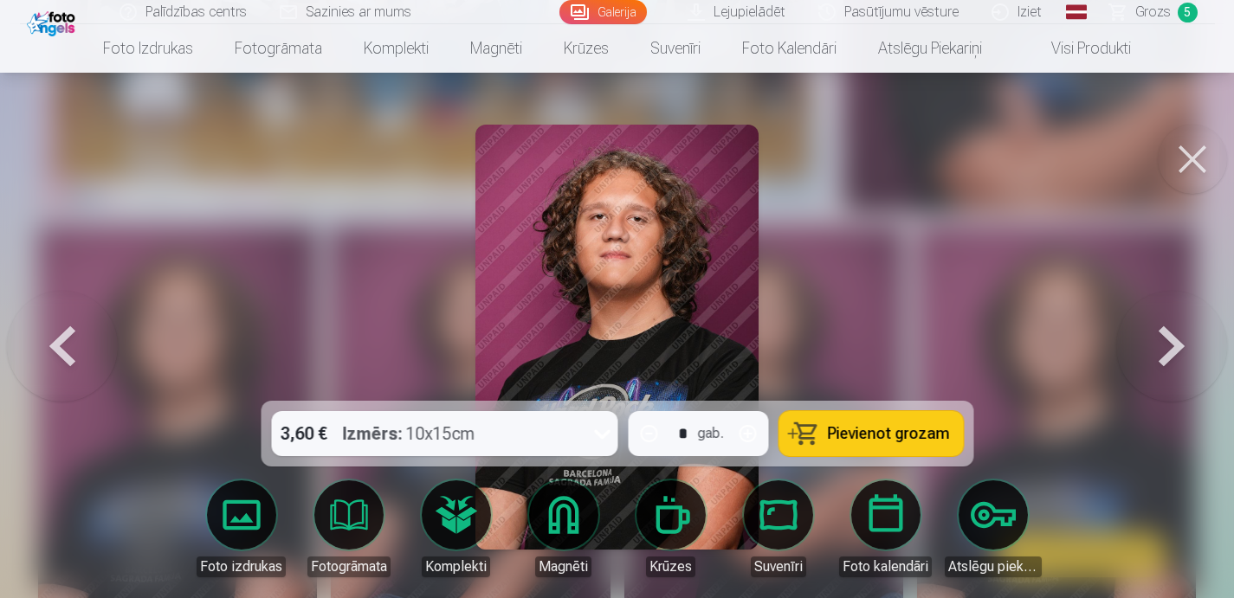
click at [1170, 347] on button at bounding box center [1171, 337] width 111 height 93
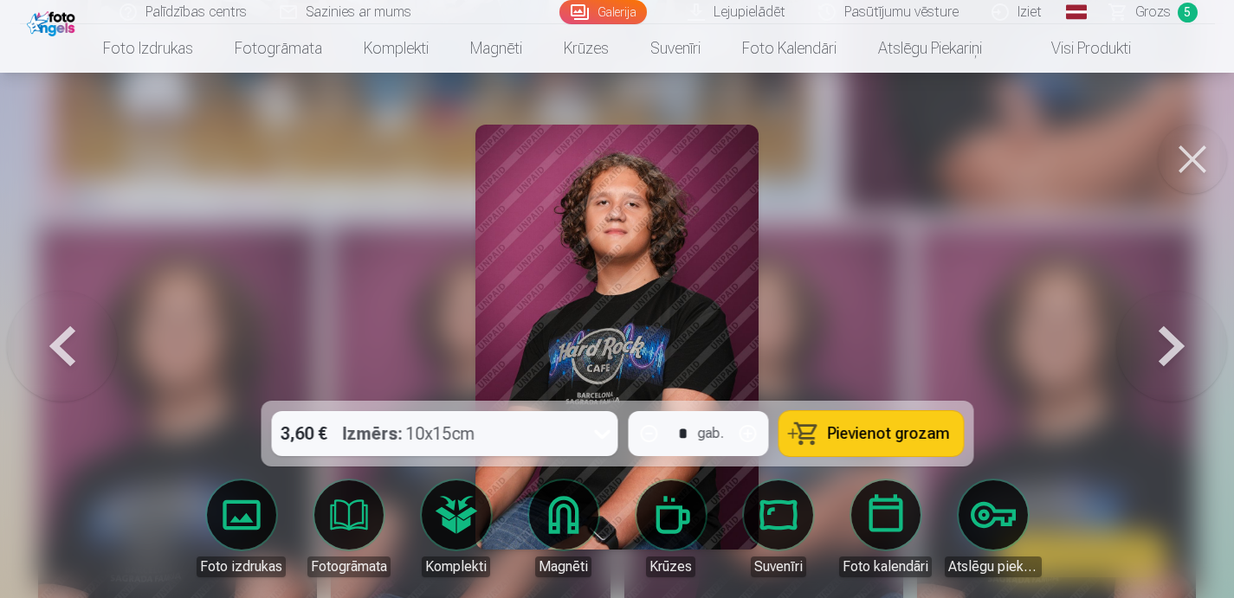
click at [1170, 347] on button at bounding box center [1171, 337] width 111 height 93
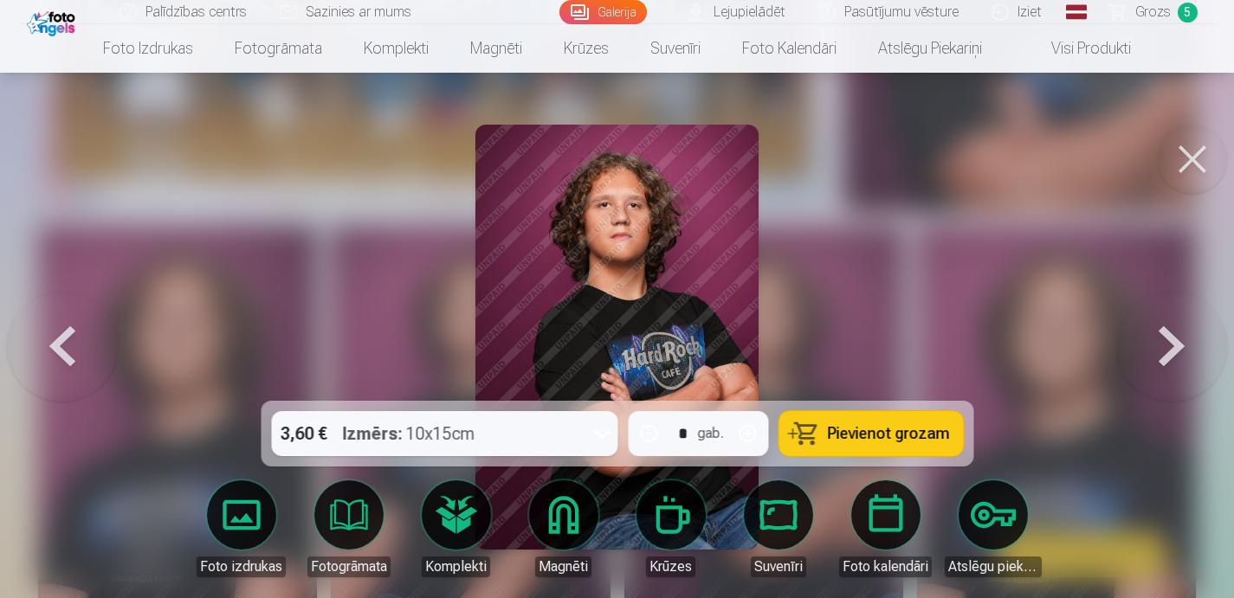
click at [1170, 347] on button at bounding box center [1171, 337] width 111 height 93
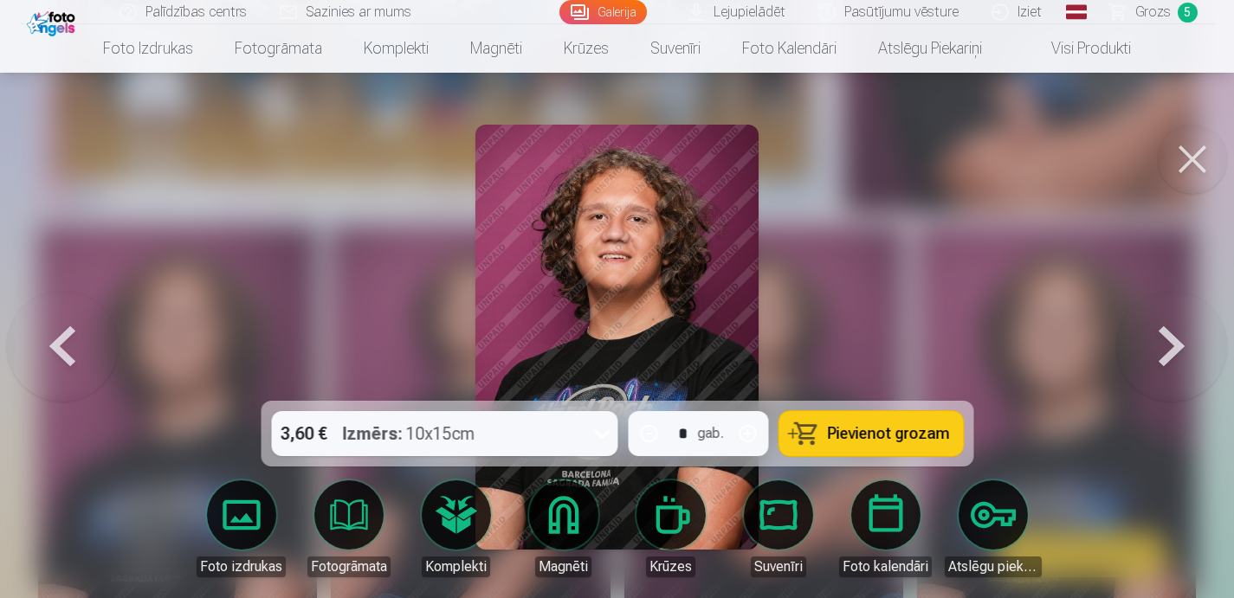
click at [71, 342] on button at bounding box center [62, 337] width 111 height 93
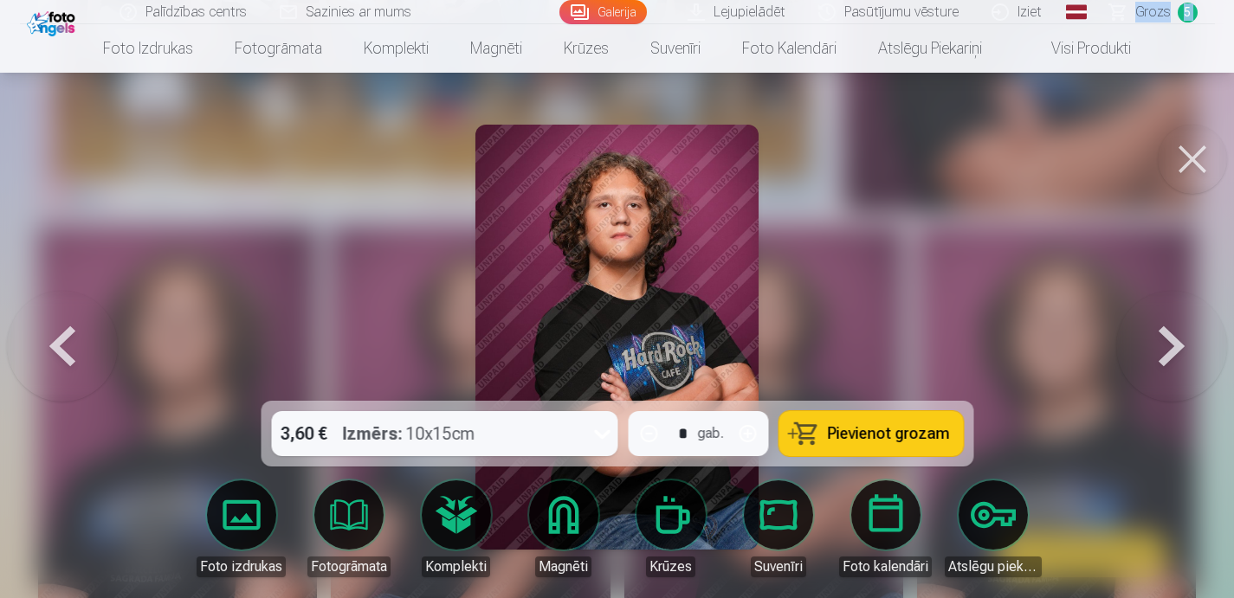
click at [1180, 355] on button at bounding box center [1171, 337] width 111 height 93
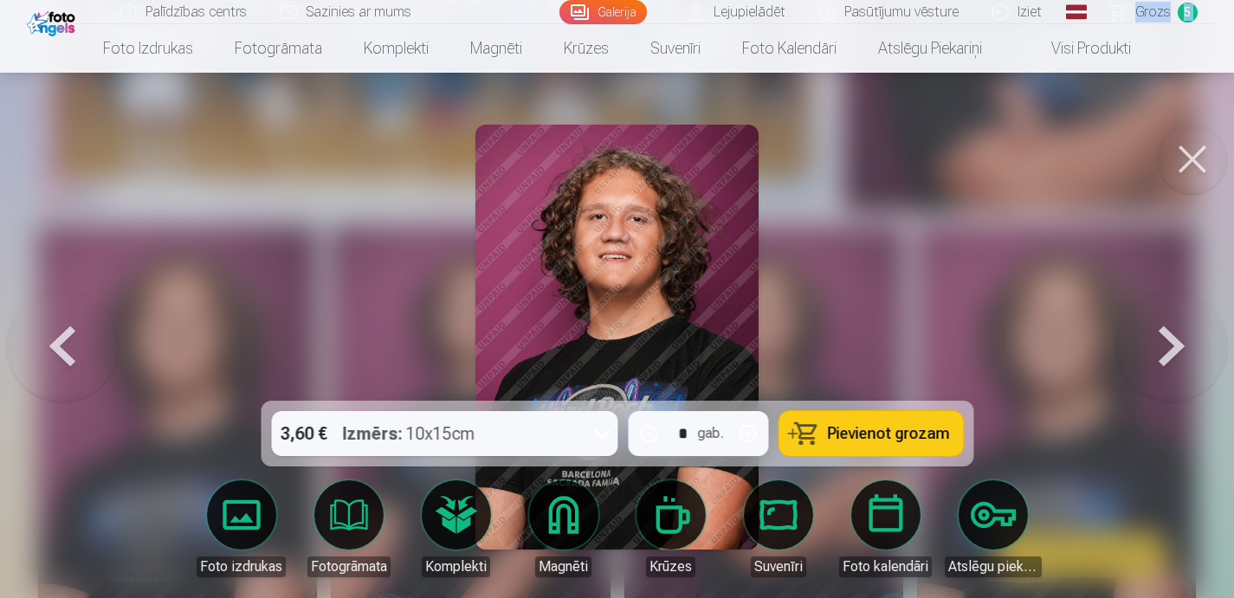
click at [1180, 355] on button at bounding box center [1171, 337] width 111 height 93
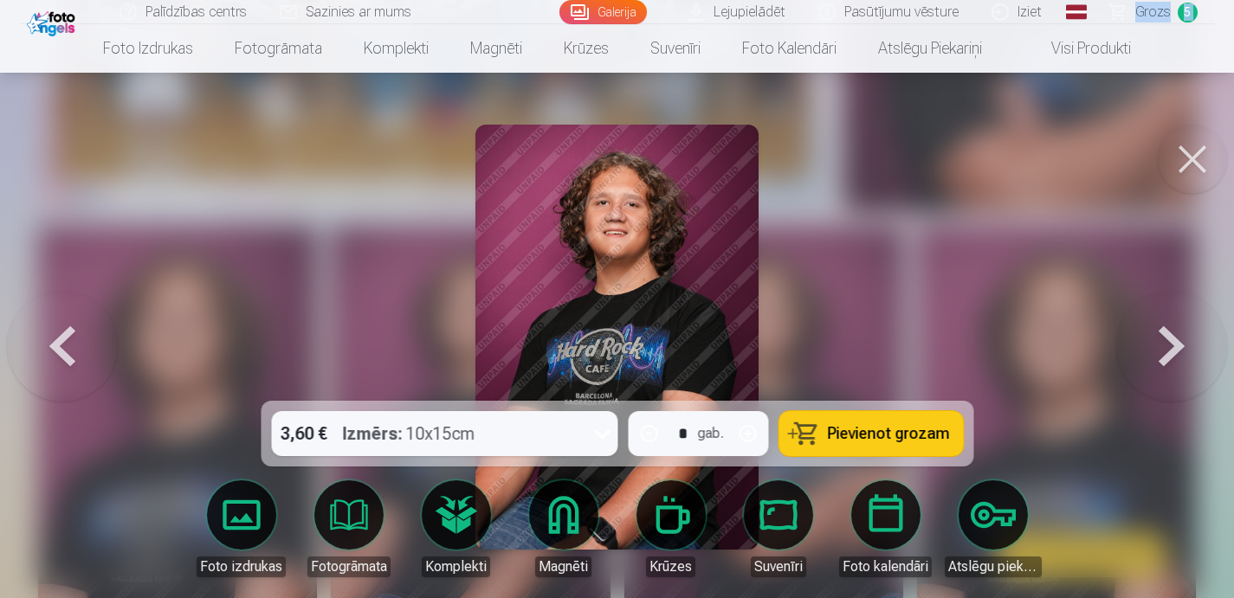
click at [1180, 355] on button at bounding box center [1171, 337] width 111 height 93
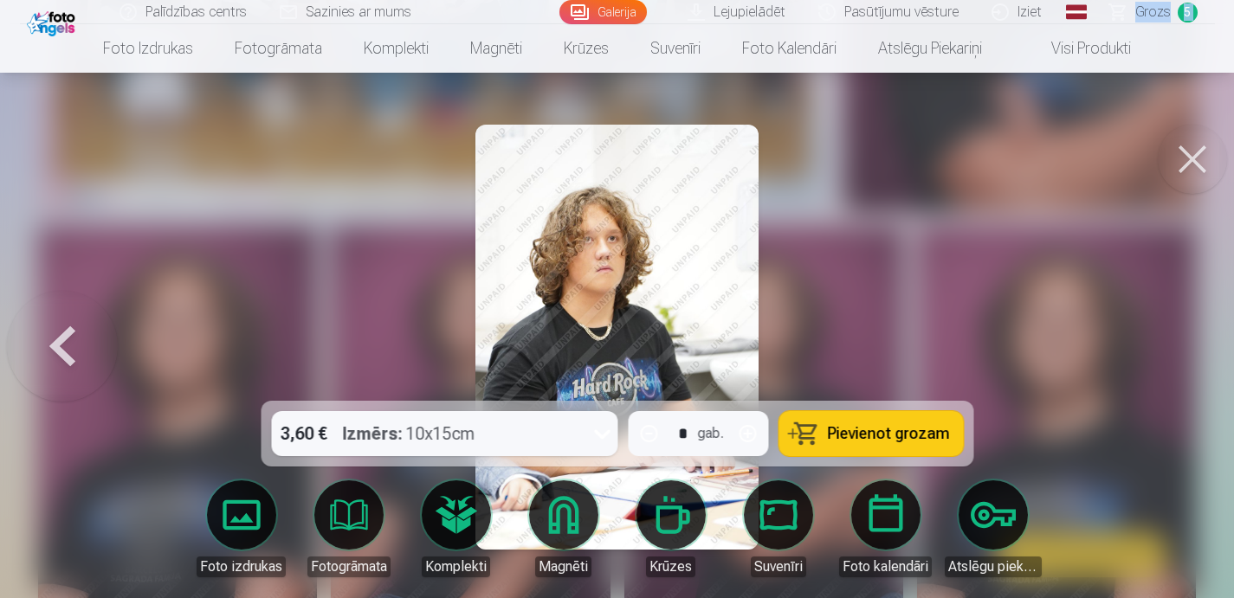
click at [76, 333] on button at bounding box center [62, 337] width 111 height 93
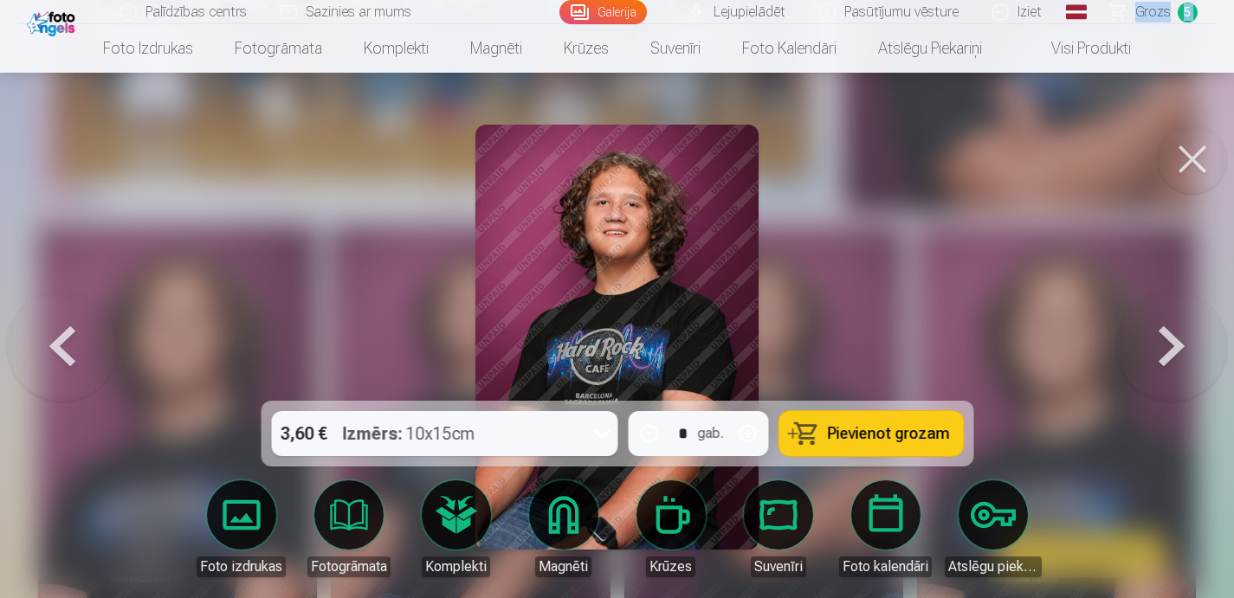
click at [54, 367] on button at bounding box center [62, 337] width 111 height 93
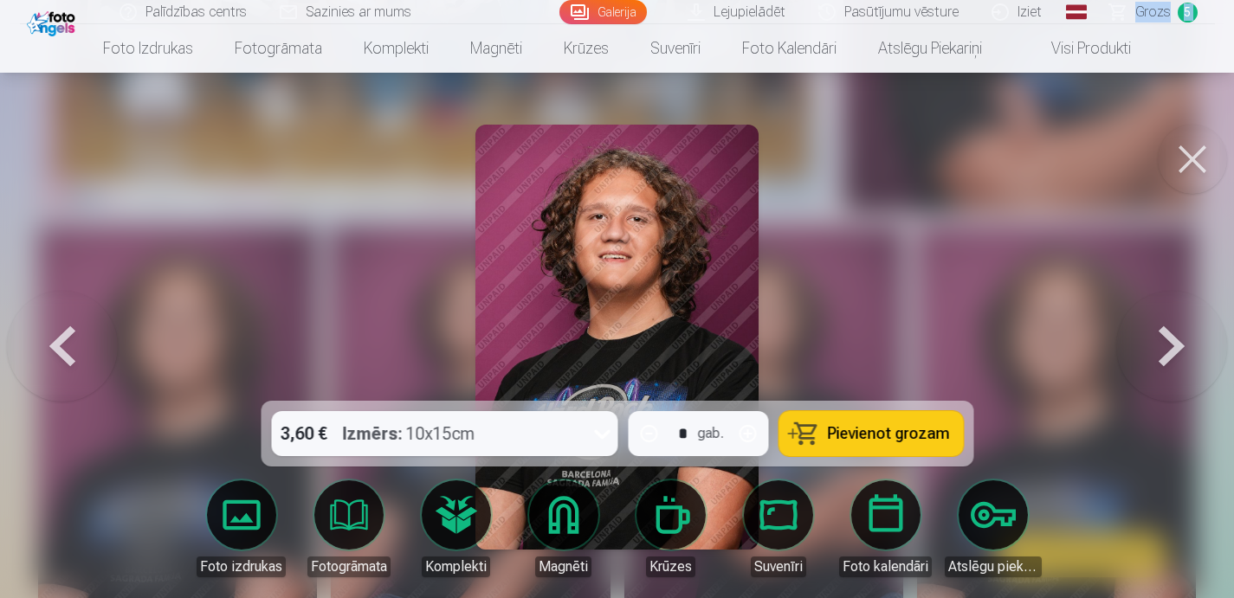
click at [55, 363] on button at bounding box center [62, 337] width 111 height 93
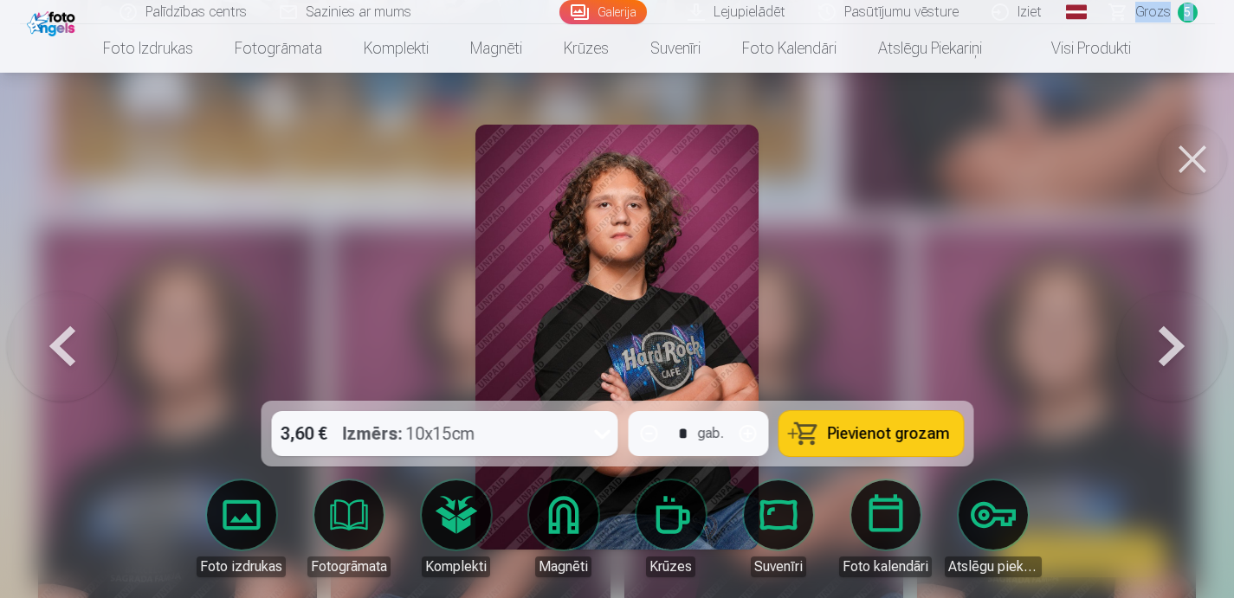
click at [55, 363] on button at bounding box center [62, 337] width 111 height 93
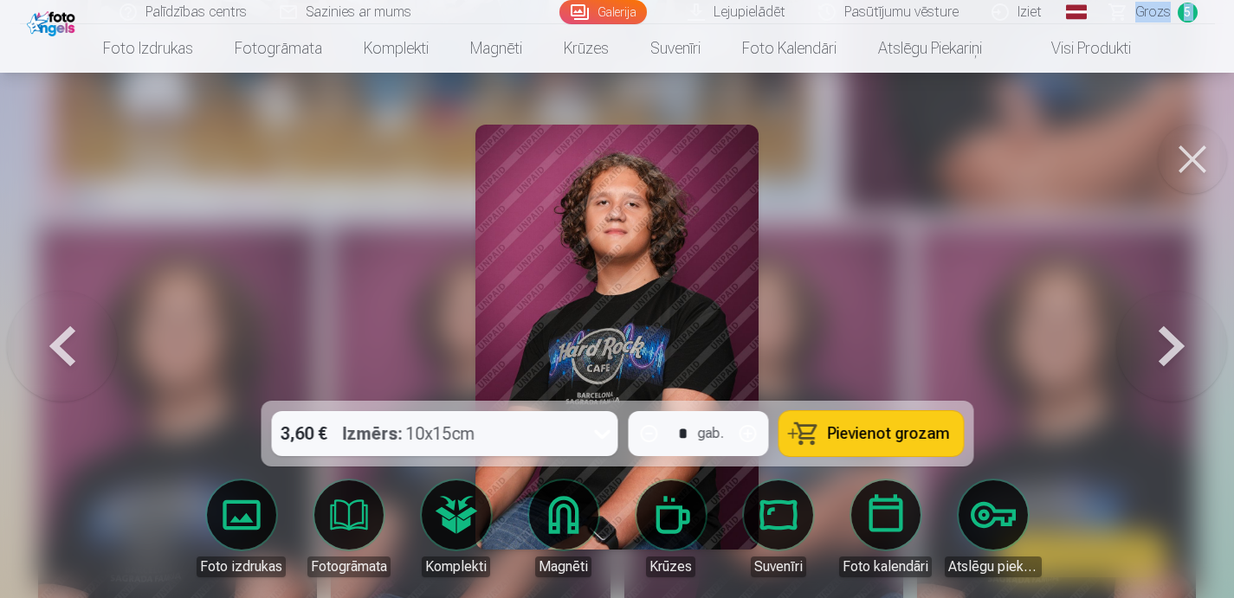
click at [1189, 328] on button at bounding box center [1171, 337] width 111 height 93
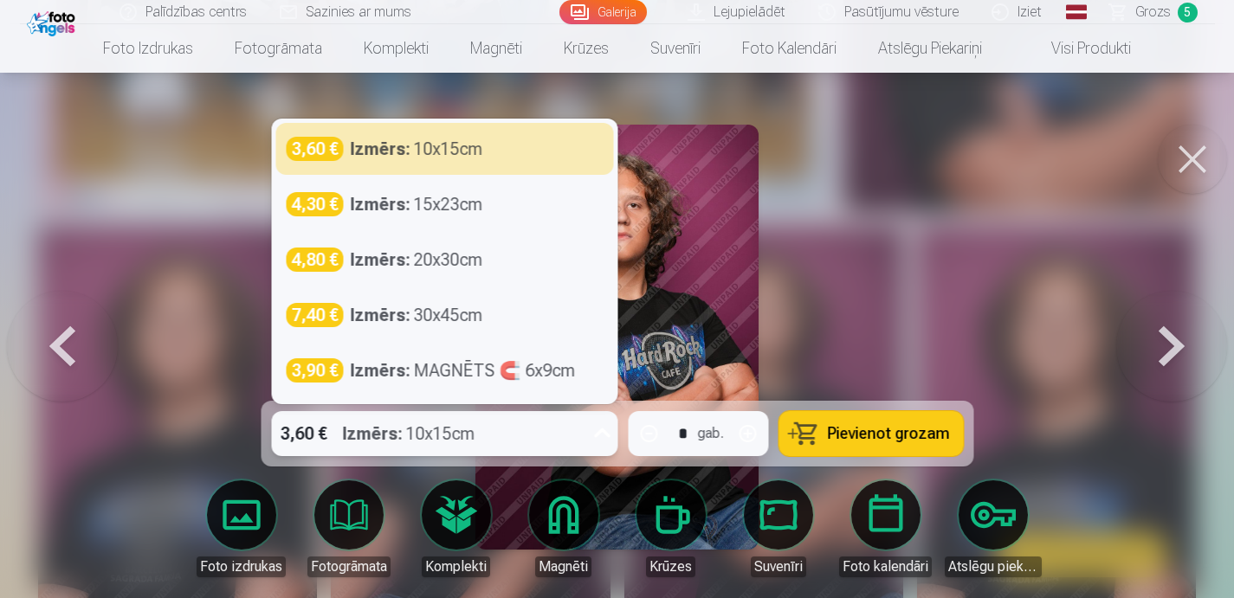
click at [594, 437] on icon at bounding box center [602, 434] width 28 height 28
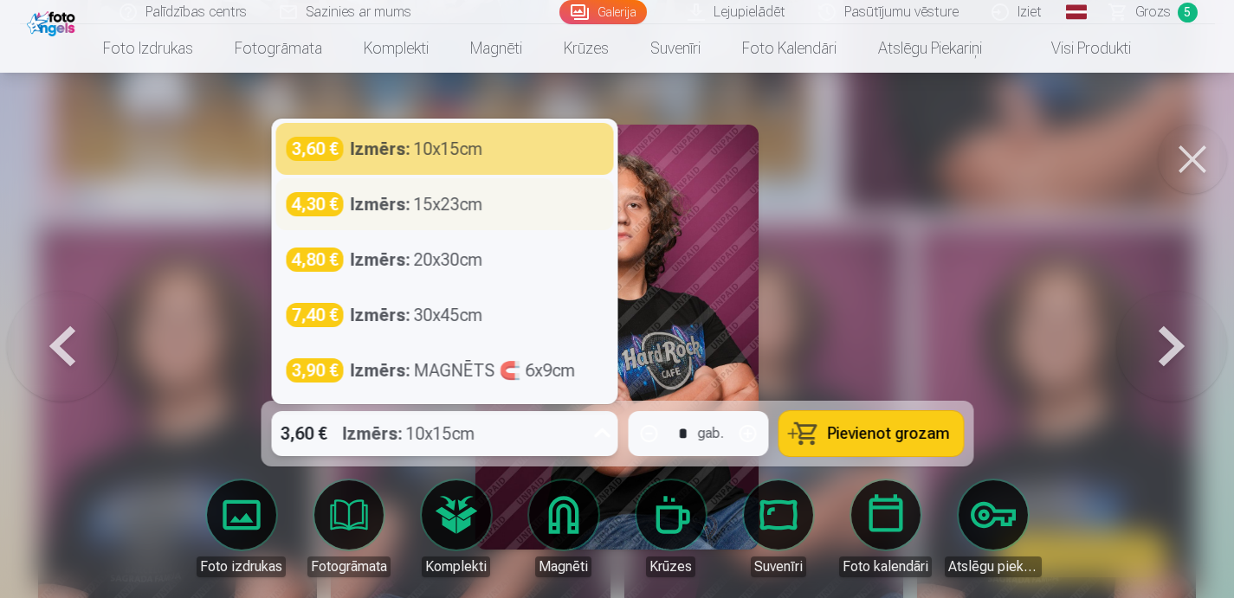
click at [475, 215] on div "Izmērs : 15x23cm" at bounding box center [416, 204] width 132 height 24
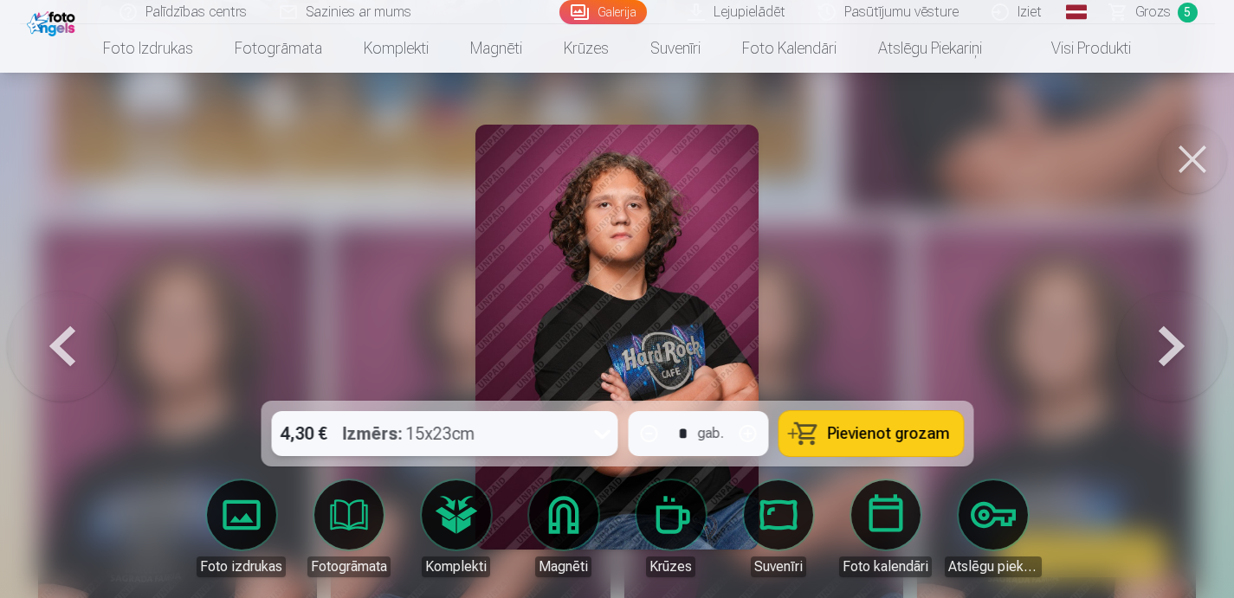
click at [847, 433] on span "Pievienot grozam" at bounding box center [888, 434] width 122 height 16
click at [1148, 20] on span "Grozs" at bounding box center [1152, 12] width 35 height 21
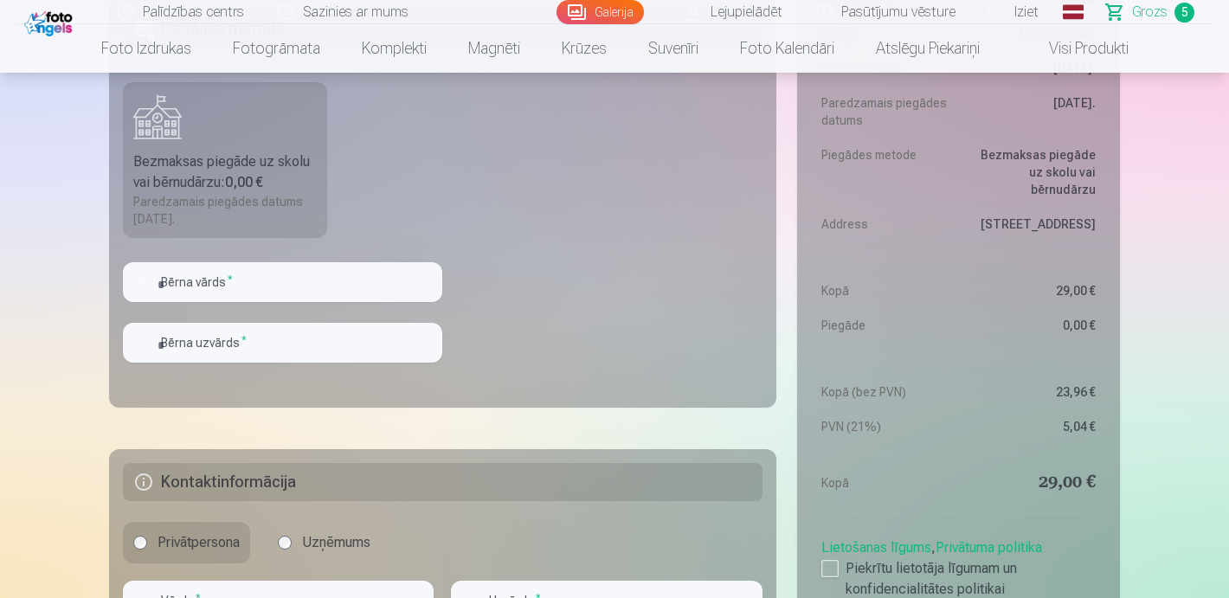
scroll to position [1248, 0]
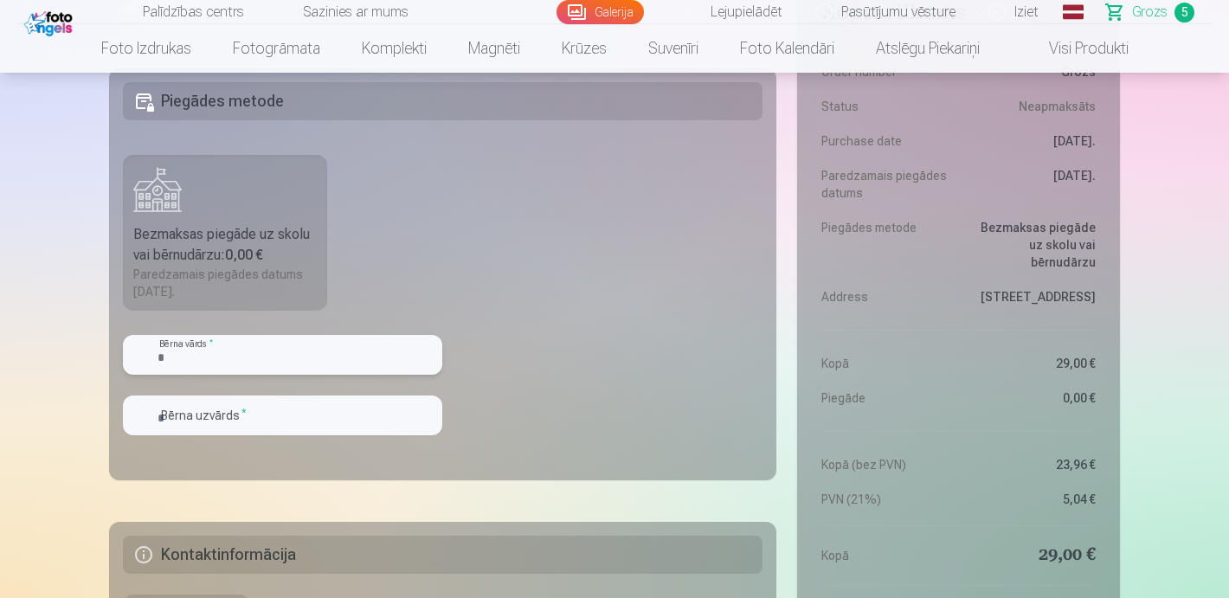
click at [242, 364] on input "text" at bounding box center [282, 355] width 319 height 40
type input "*****"
click at [242, 397] on input "text" at bounding box center [282, 416] width 319 height 40
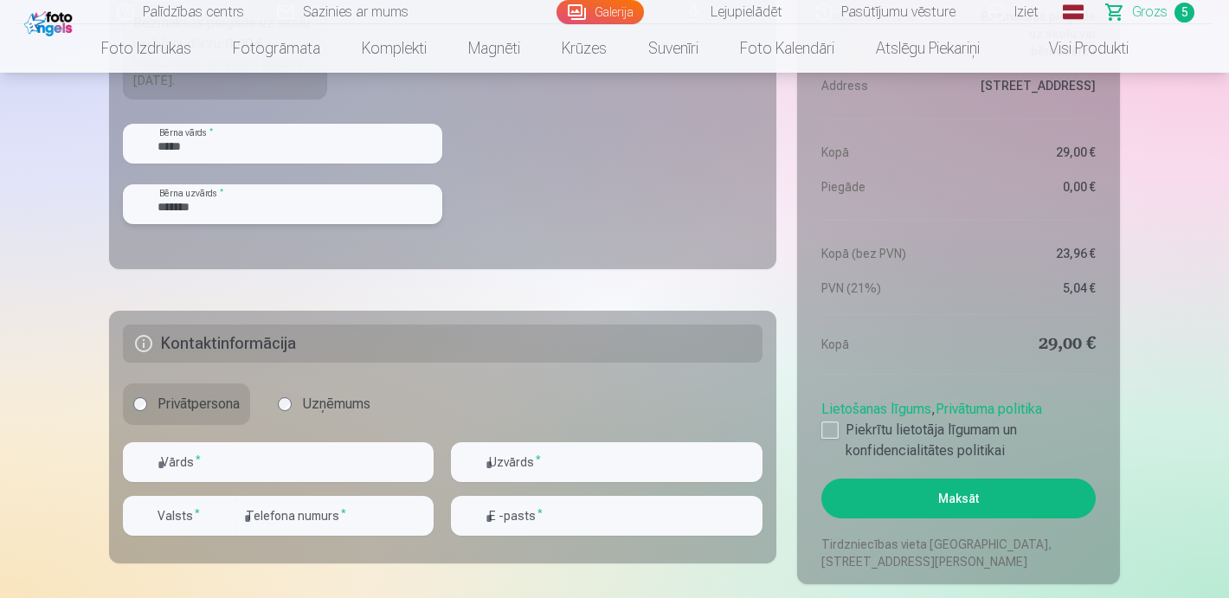
scroll to position [1460, 0]
type input "*******"
click at [280, 467] on input "text" at bounding box center [278, 461] width 311 height 40
type input "*****"
click at [586, 467] on input "text" at bounding box center [606, 461] width 311 height 40
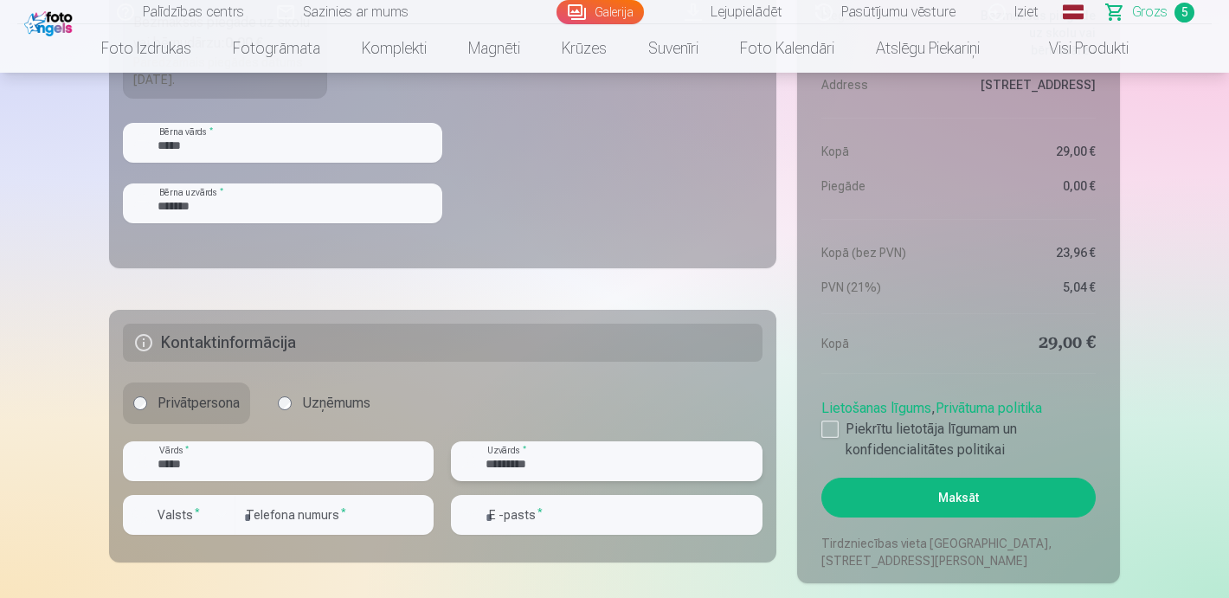
type input "*********"
click at [175, 518] on label "Valsts *" at bounding box center [179, 514] width 56 height 17
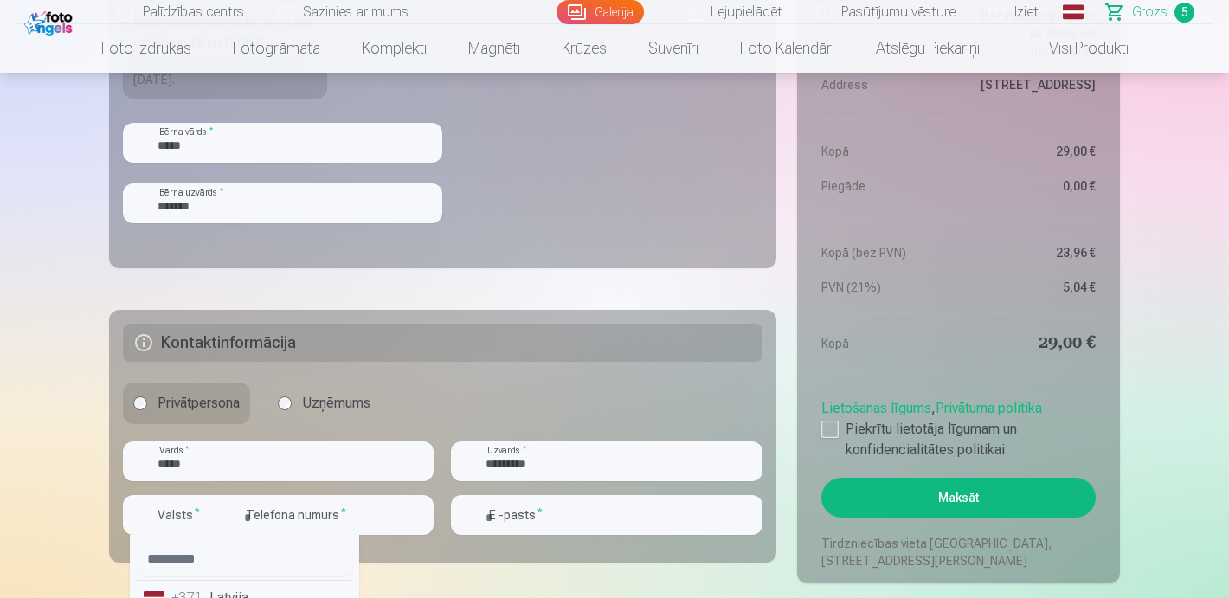
scroll to position [1608, 0]
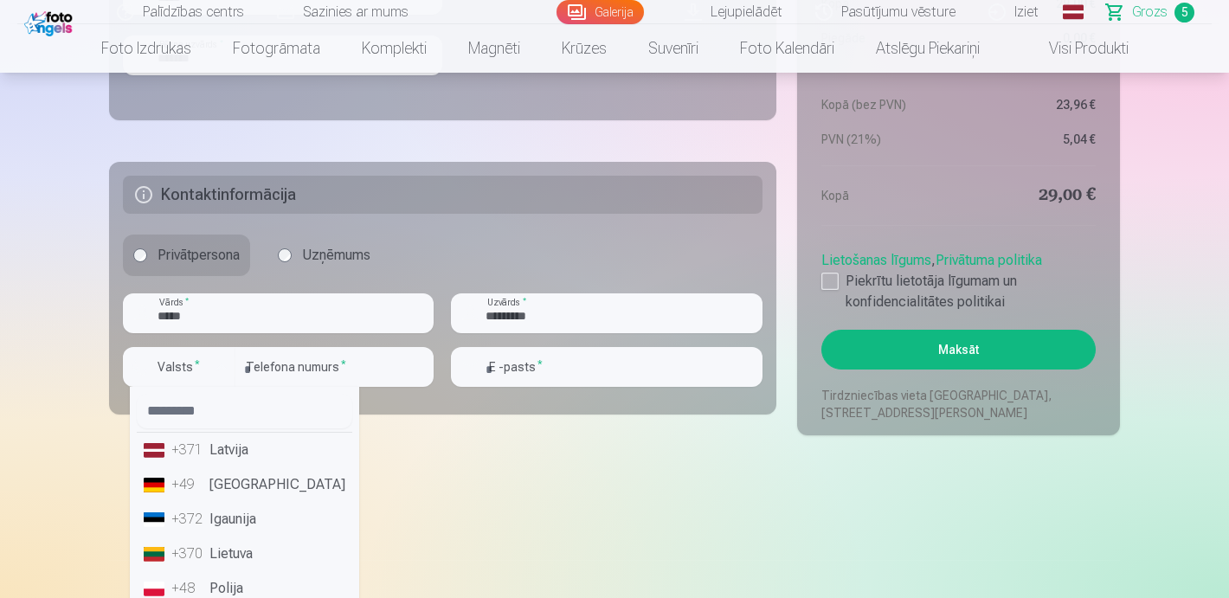
click at [242, 443] on li "+371 Latvija" at bounding box center [245, 450] width 216 height 35
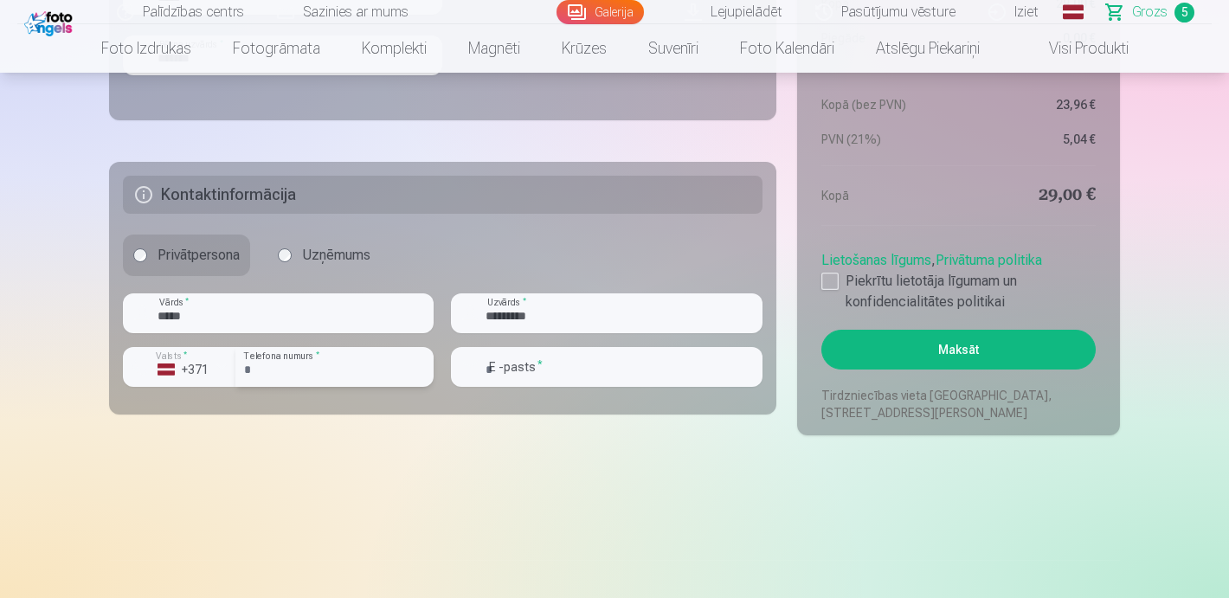
click at [308, 383] on input "number" at bounding box center [334, 367] width 198 height 40
type input "********"
click at [573, 370] on input "email" at bounding box center [606, 367] width 311 height 40
type input "**********"
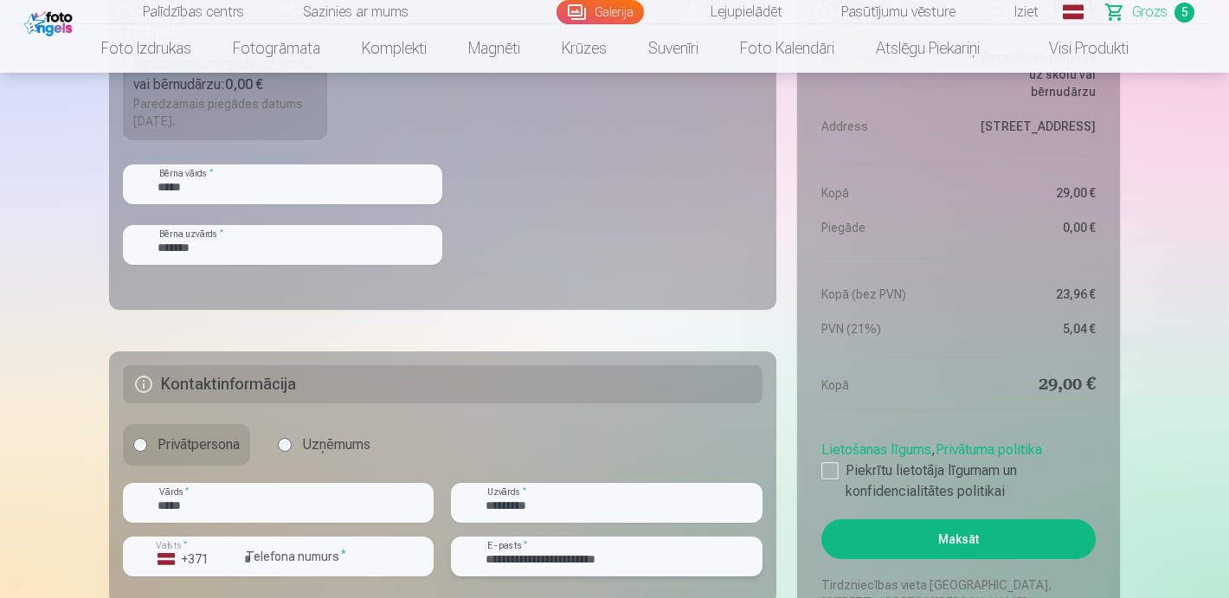
scroll to position [1569, 0]
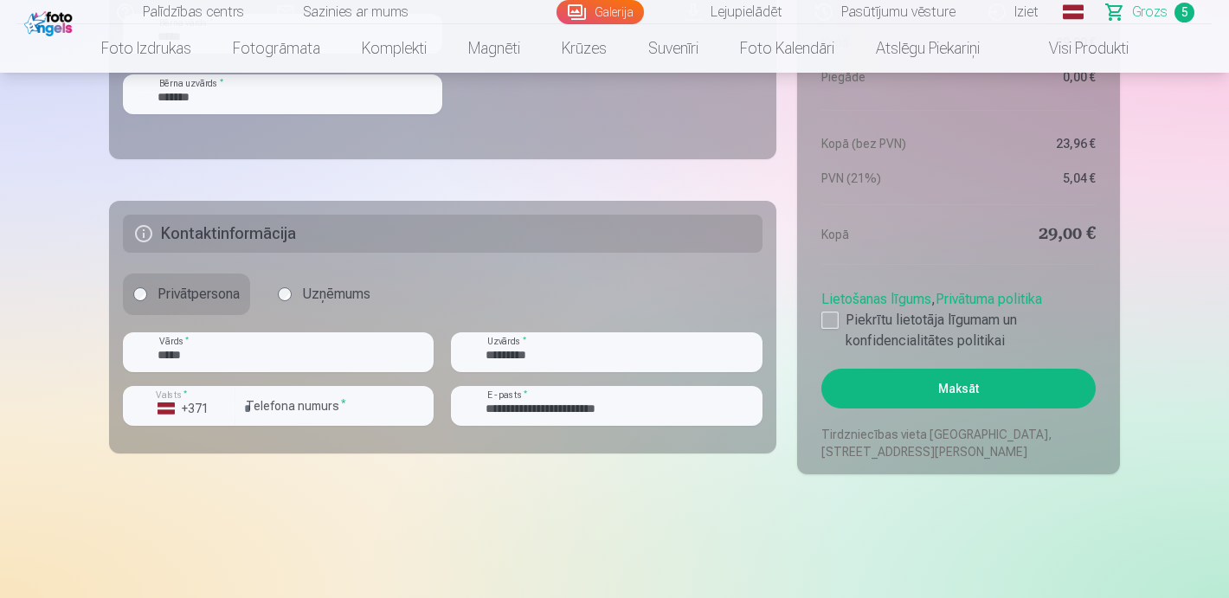
click at [963, 397] on button "Maksāt" at bounding box center [959, 389] width 274 height 40
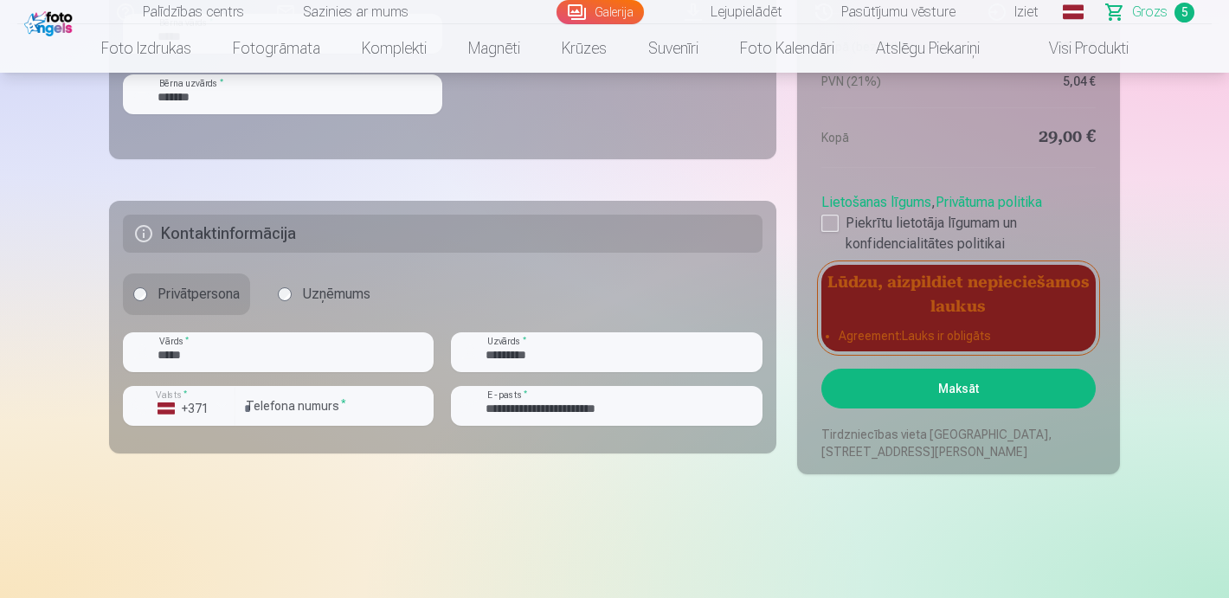
click at [891, 335] on li "Agreement : Lauks ir obligāts" at bounding box center [959, 335] width 240 height 17
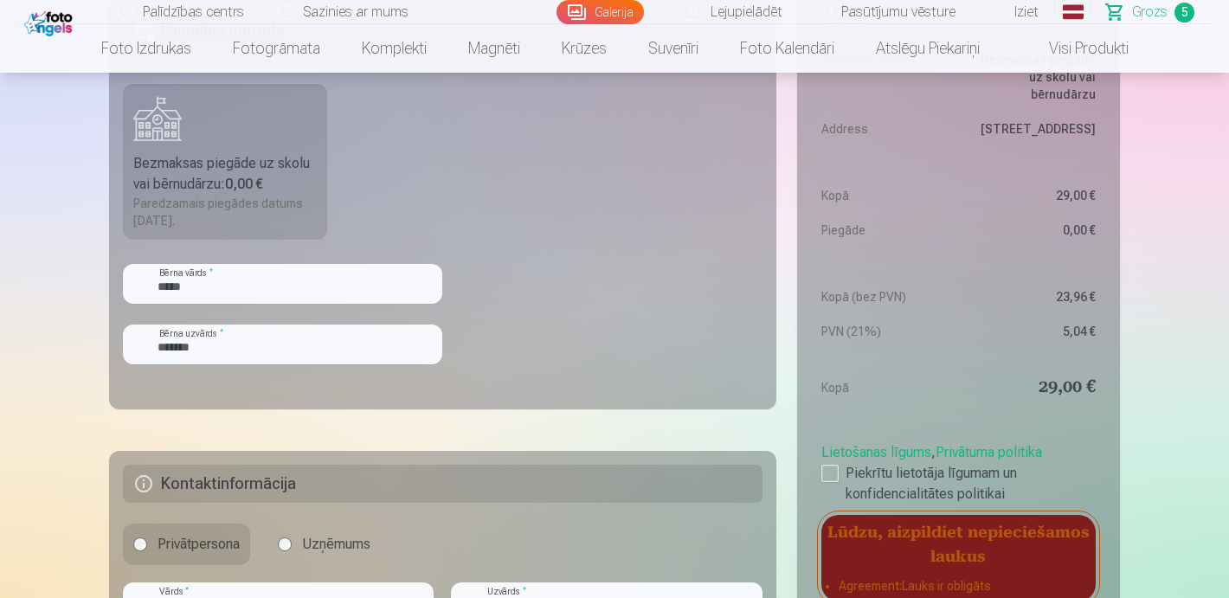
scroll to position [1474, 0]
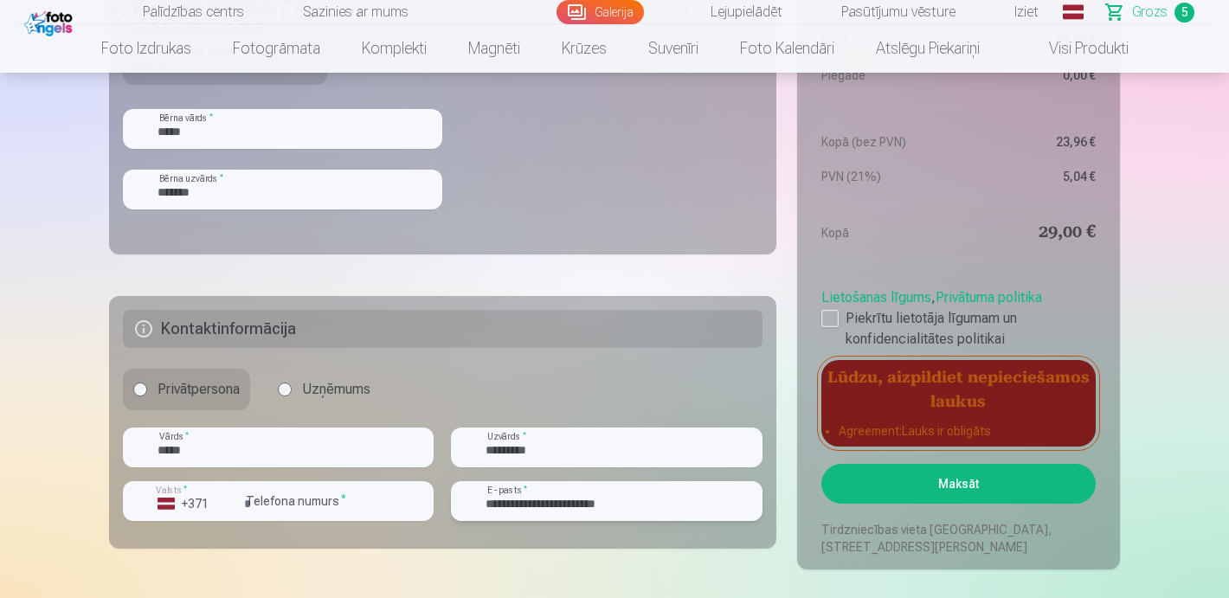
click at [674, 517] on input "**********" at bounding box center [606, 501] width 311 height 40
click at [665, 502] on input "**********" at bounding box center [606, 501] width 311 height 40
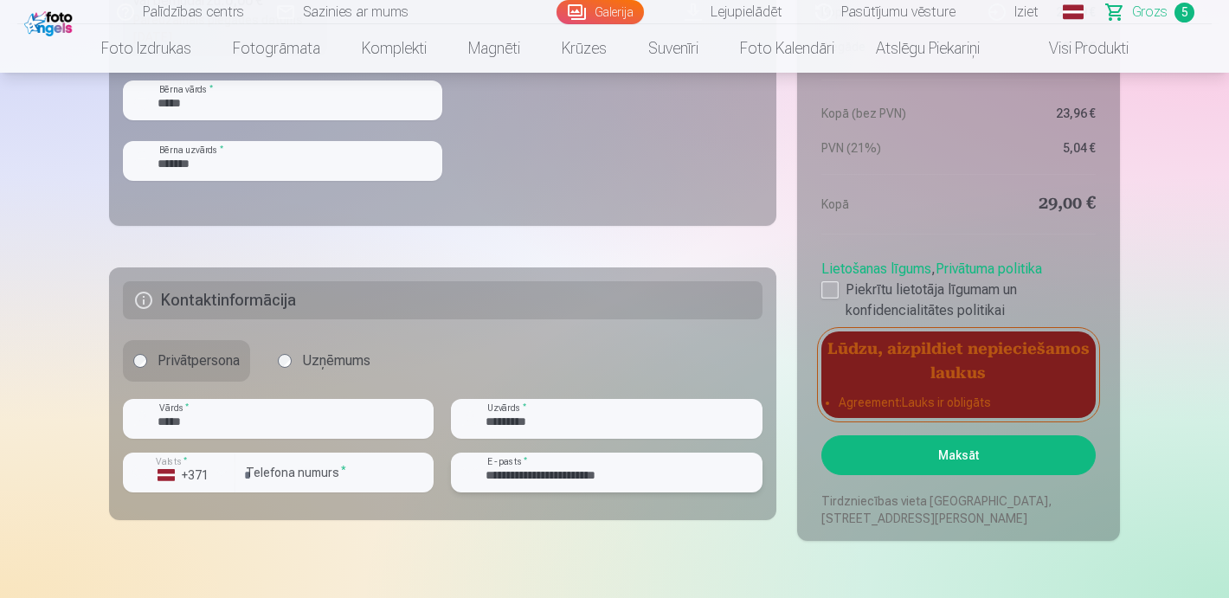
scroll to position [1531, 0]
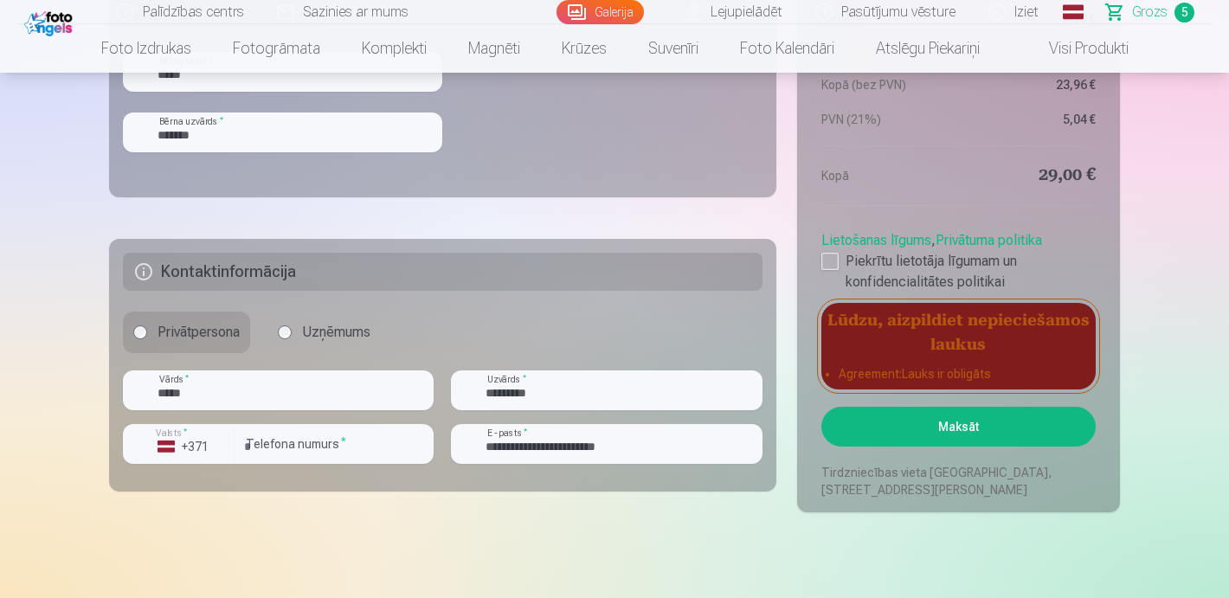
click at [919, 328] on h5 "Lūdzu, aizpildiet nepieciešamos laukus" at bounding box center [959, 330] width 274 height 55
click at [835, 268] on div at bounding box center [830, 261] width 17 height 17
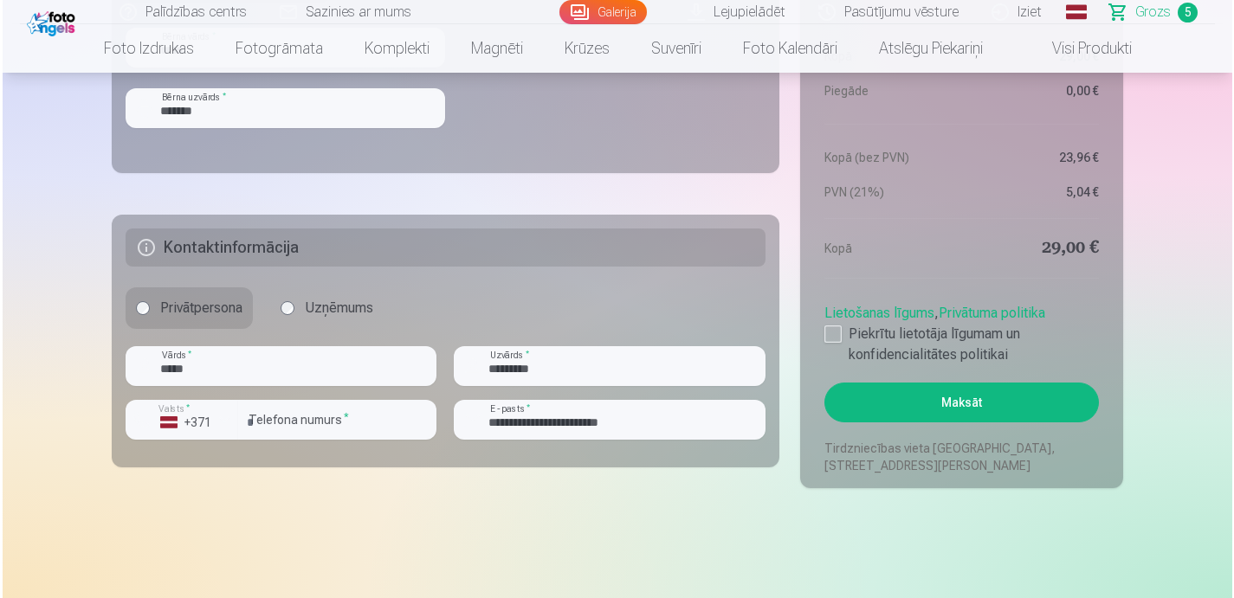
scroll to position [1678, 0]
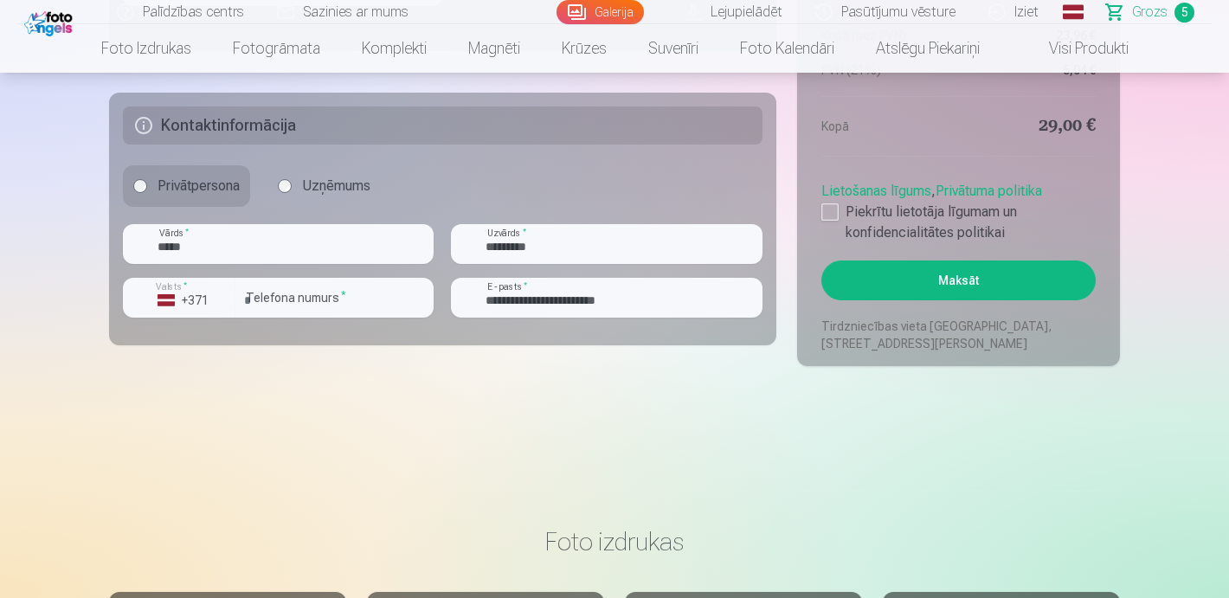
click at [951, 289] on button "Maksāt" at bounding box center [959, 281] width 274 height 40
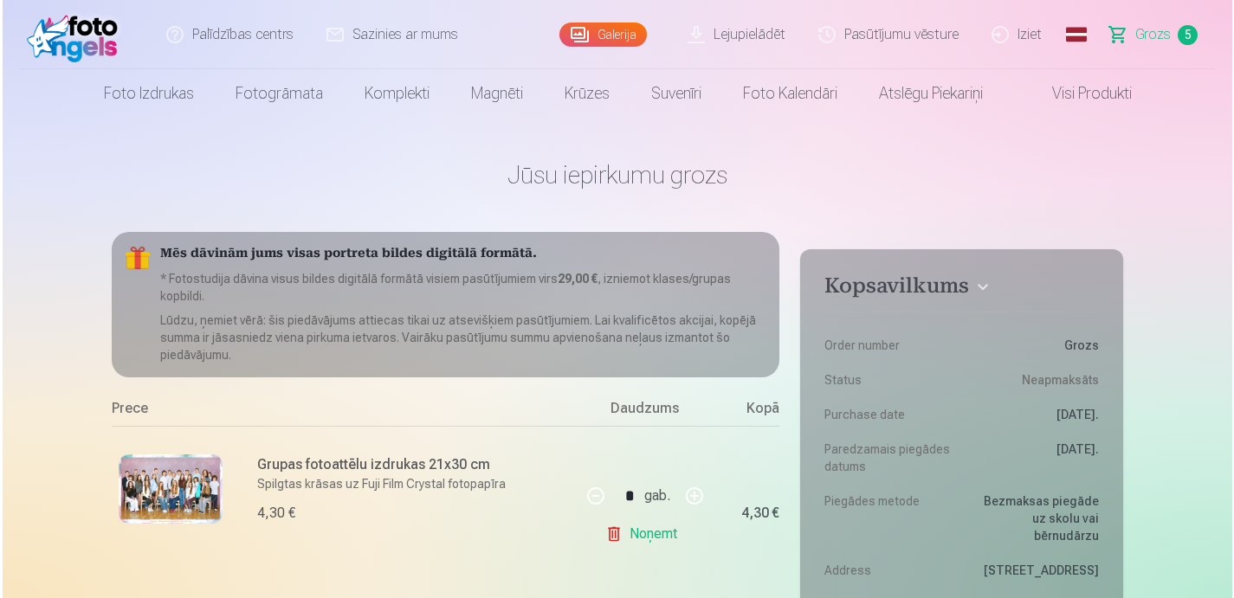
scroll to position [266, 0]
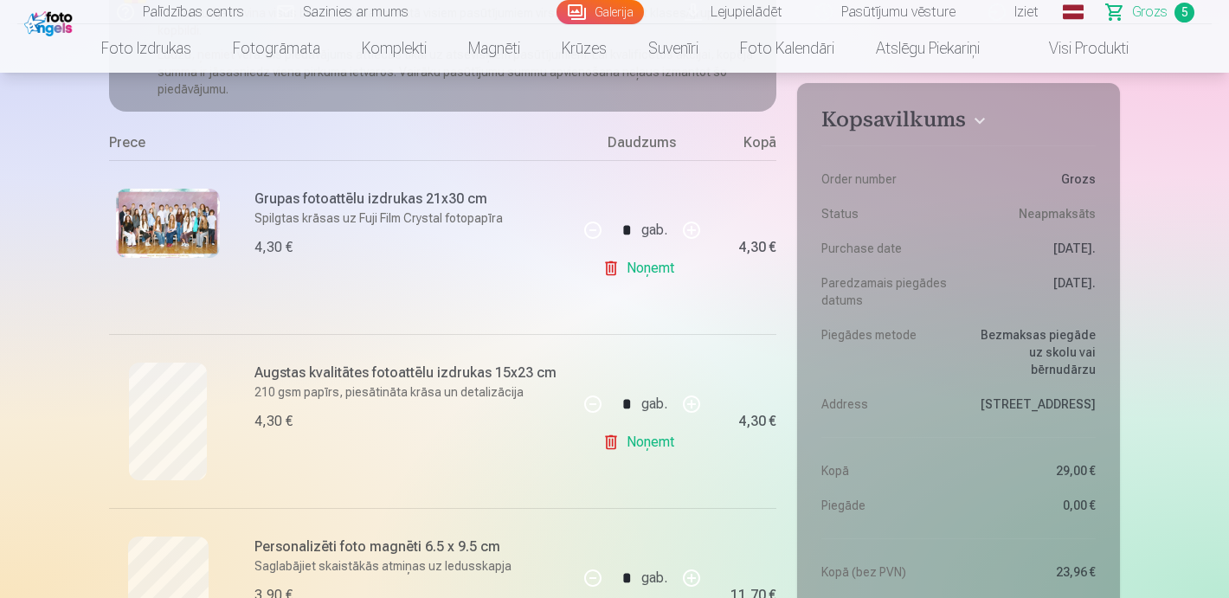
click at [642, 446] on link "Noņemt" at bounding box center [642, 442] width 79 height 35
type input "*"
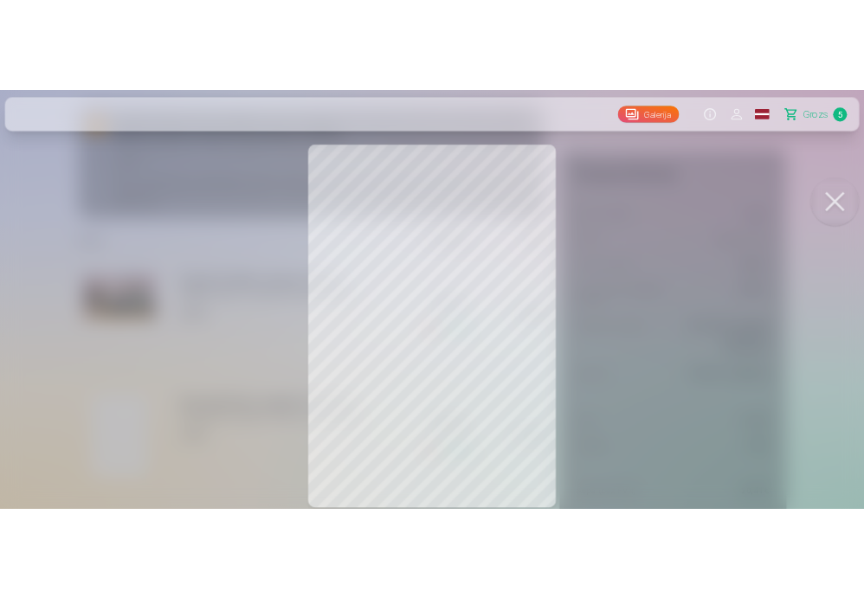
scroll to position [321, 0]
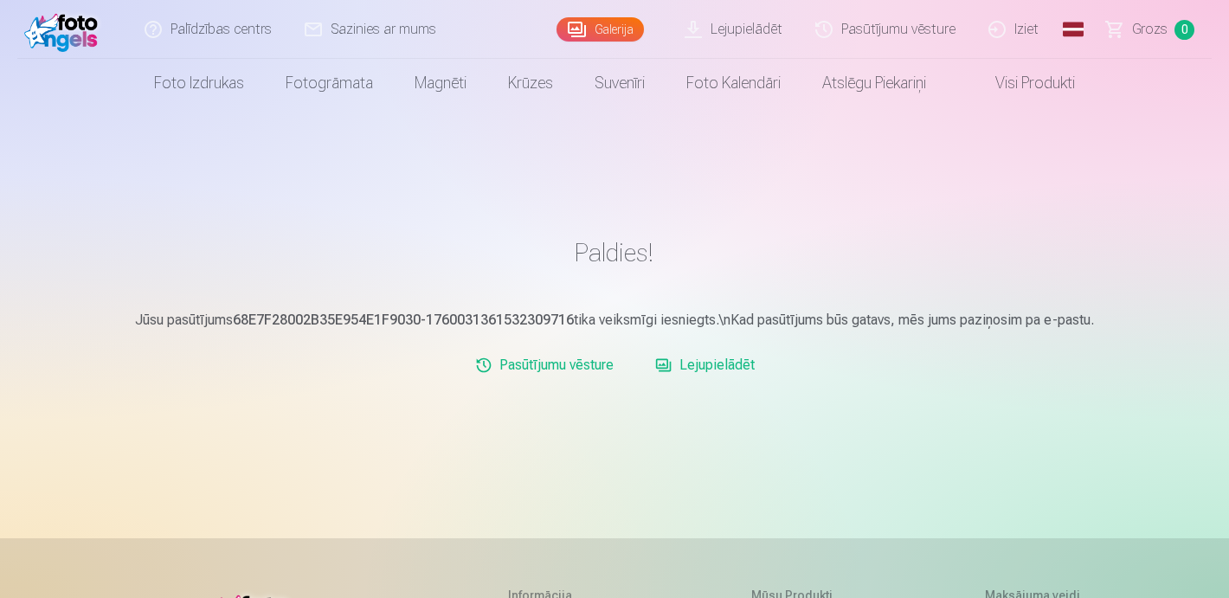
scroll to position [10, 0]
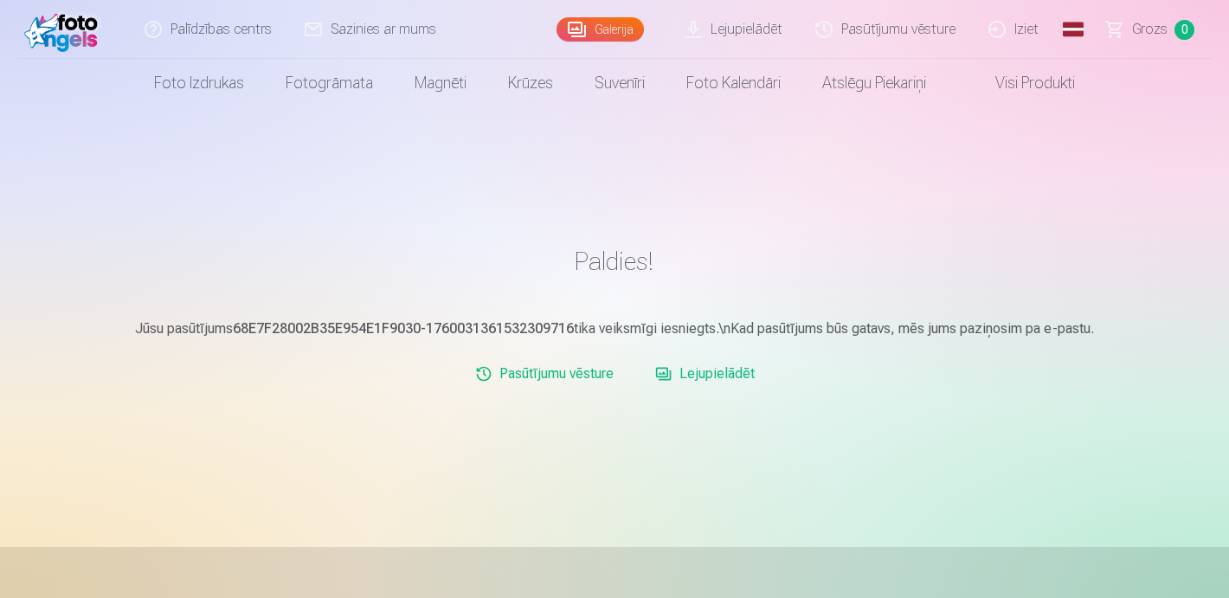
click at [746, 31] on link "Lejupielādēt" at bounding box center [734, 29] width 131 height 59
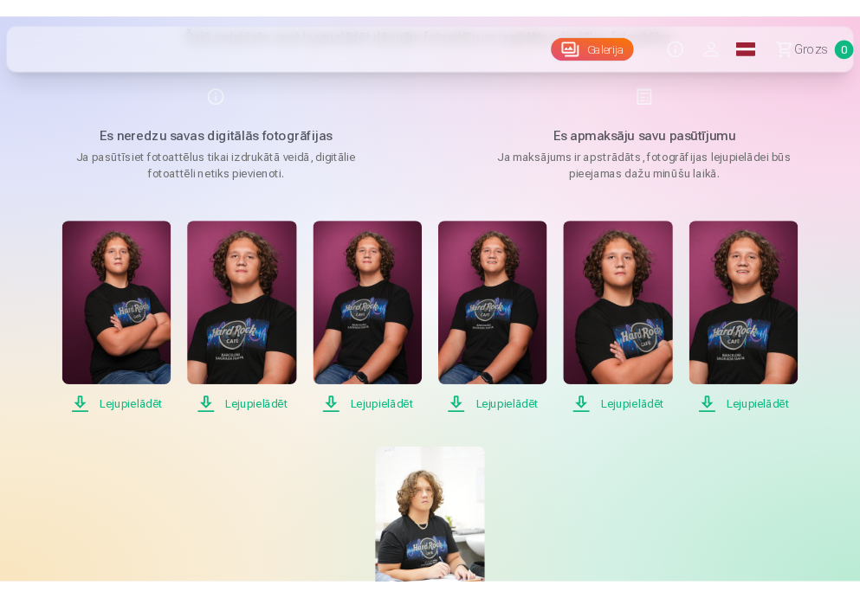
scroll to position [331, 0]
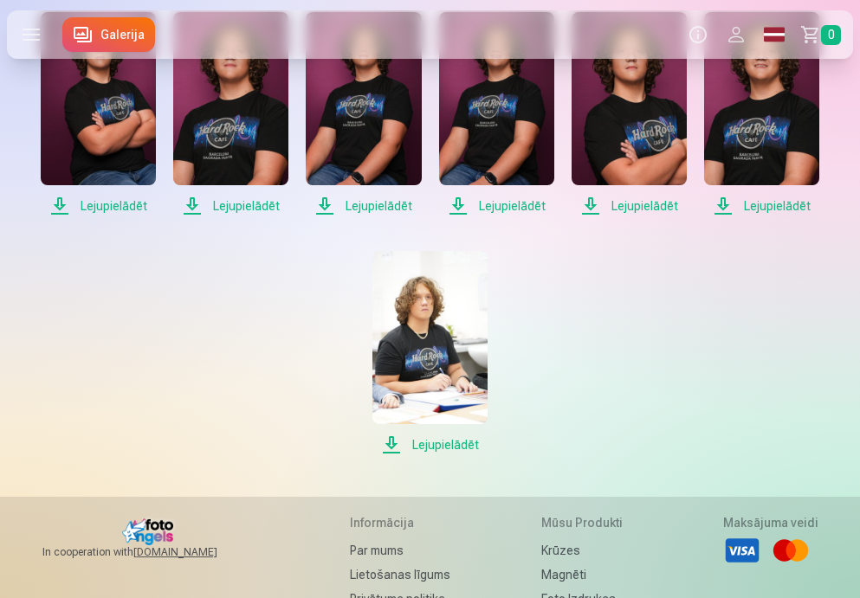
click at [119, 212] on span "Lejupielādēt" at bounding box center [98, 206] width 115 height 21
click at [234, 209] on span "Lejupielādēt" at bounding box center [230, 206] width 115 height 21
click at [360, 210] on span "Lejupielādēt" at bounding box center [363, 206] width 115 height 21
click at [512, 209] on span "Lejupielādēt" at bounding box center [496, 206] width 115 height 21
click at [661, 203] on span "Lejupielādēt" at bounding box center [628, 206] width 115 height 21
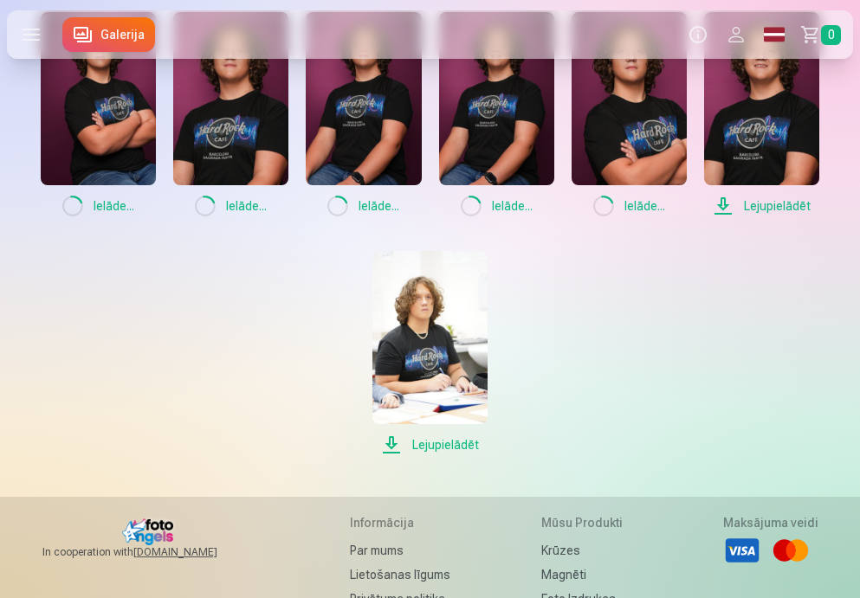
click at [756, 209] on span "Lejupielādēt" at bounding box center [761, 206] width 115 height 21
click at [460, 441] on span "Lejupielādēt" at bounding box center [429, 445] width 115 height 21
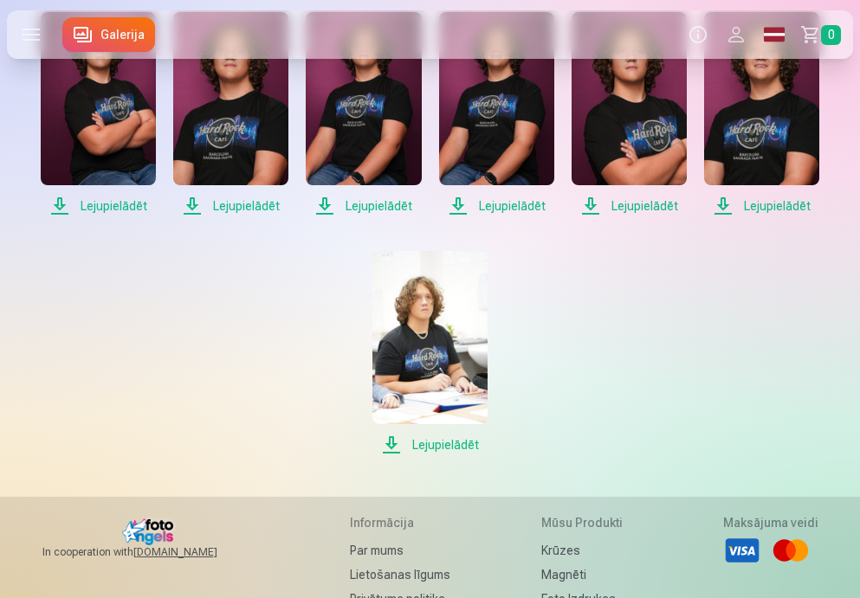
click at [617, 428] on div "Lejupielādēt Lejupielādēt Lejupielādēt Lejupielādēt Lejupielādēt Lejupielādēt L…" at bounding box center [430, 233] width 846 height 443
